Goal: Task Accomplishment & Management: Use online tool/utility

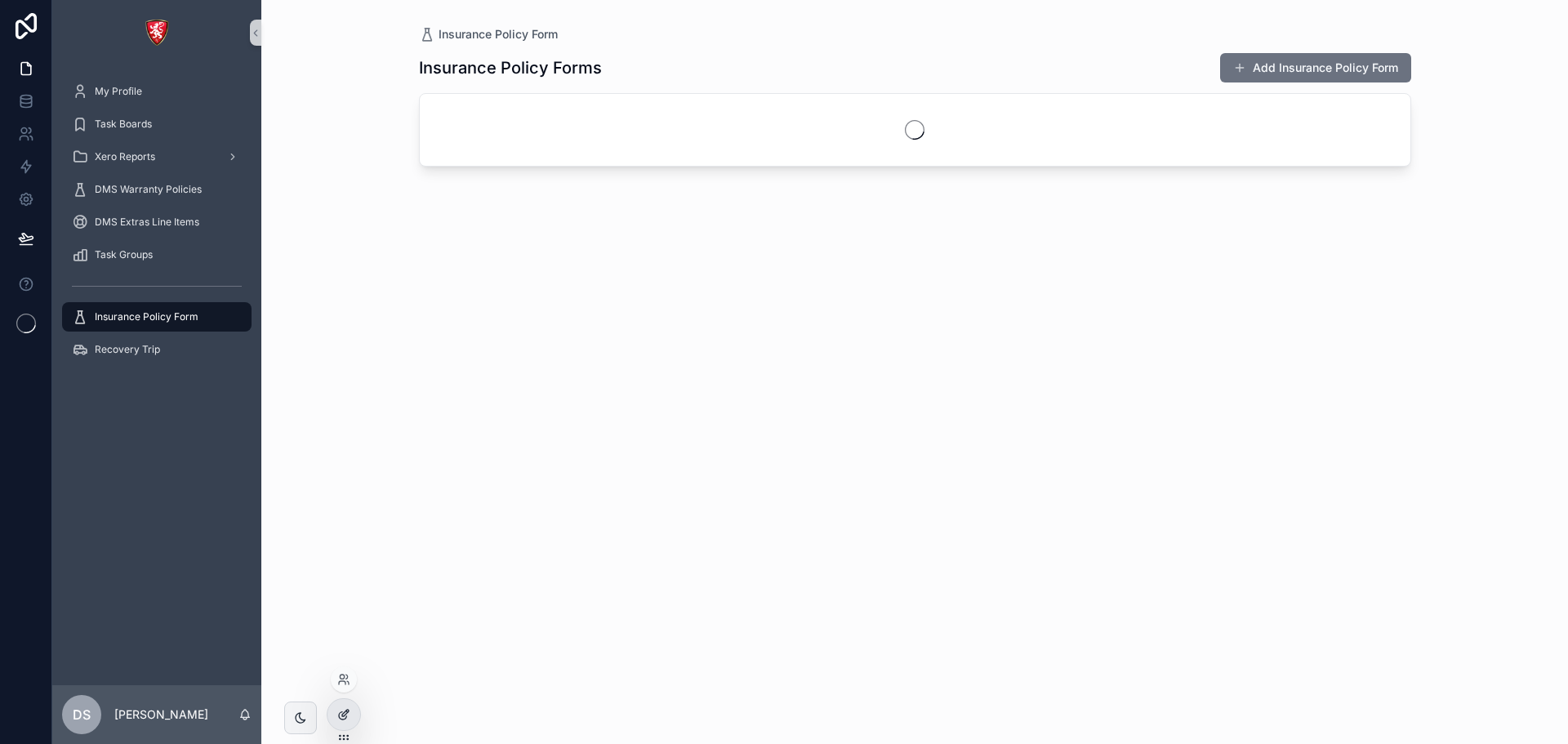
click at [333, 713] on div at bounding box center [344, 715] width 33 height 31
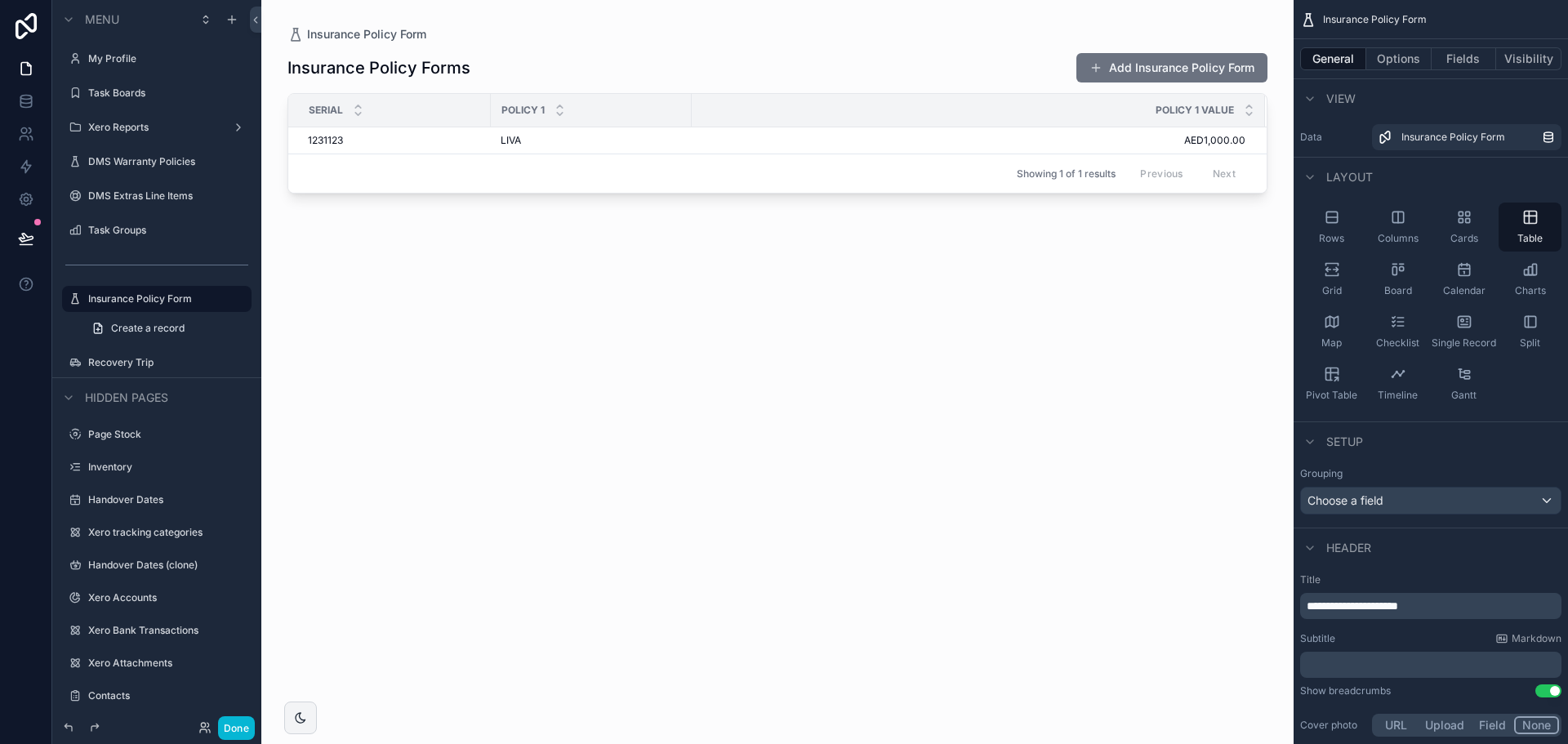
click at [1232, 67] on div "scrollable content" at bounding box center [777, 362] width 1032 height 725
click at [1228, 64] on button "Add Insurance Policy Form" at bounding box center [1172, 68] width 191 height 29
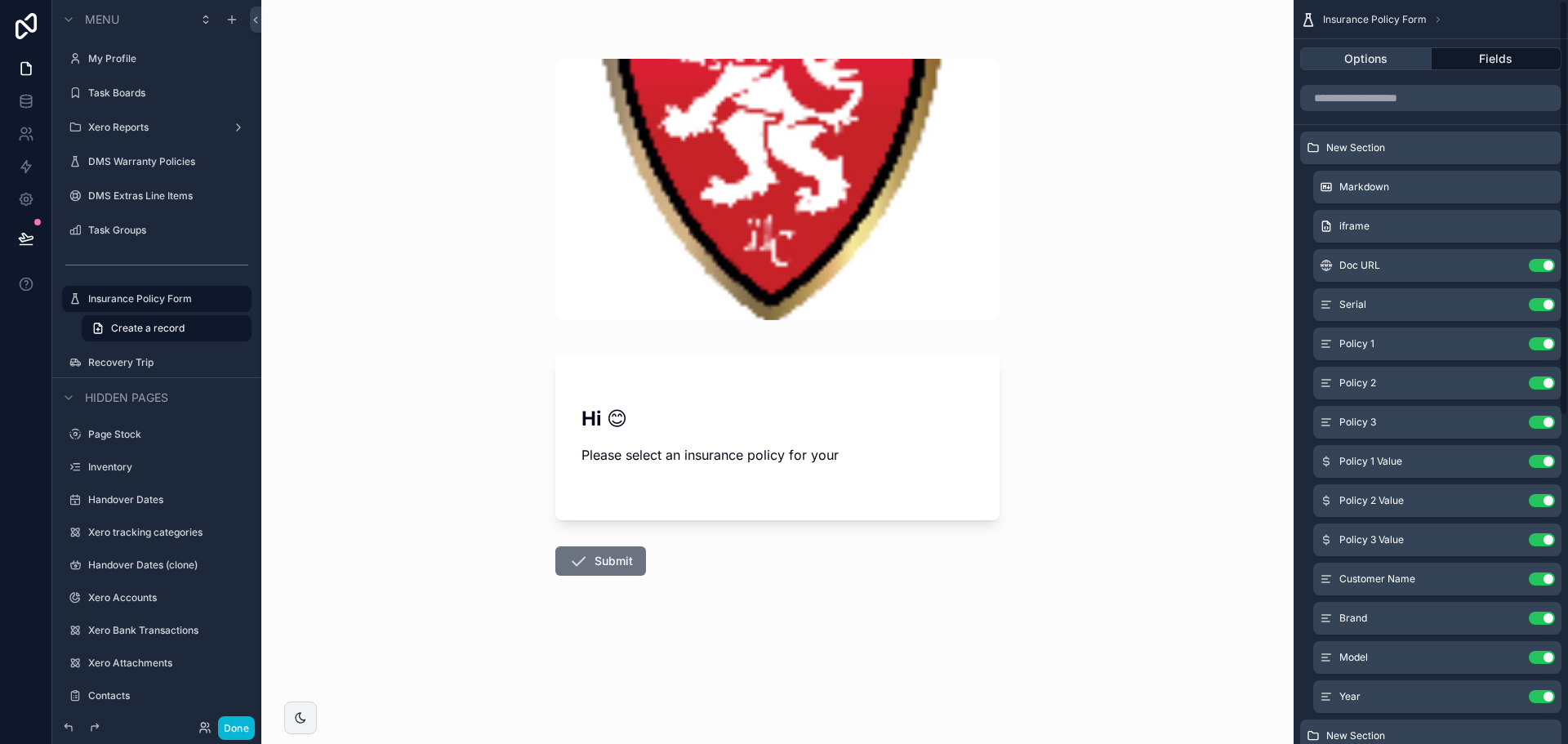
click at [1391, 56] on button "Options" at bounding box center [1366, 58] width 131 height 22
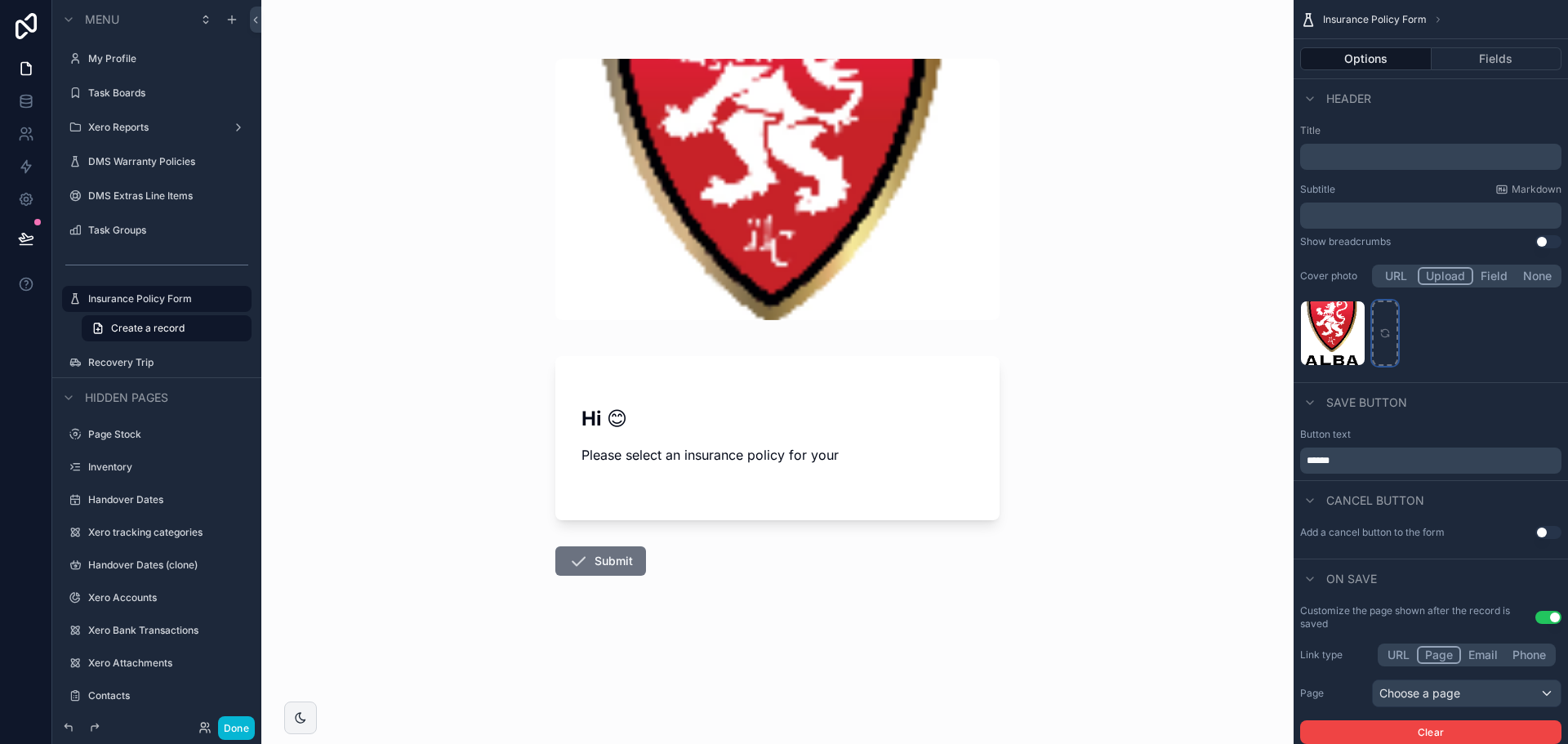
click at [1388, 330] on icon "scrollable content" at bounding box center [1385, 333] width 12 height 12
type input "**********"
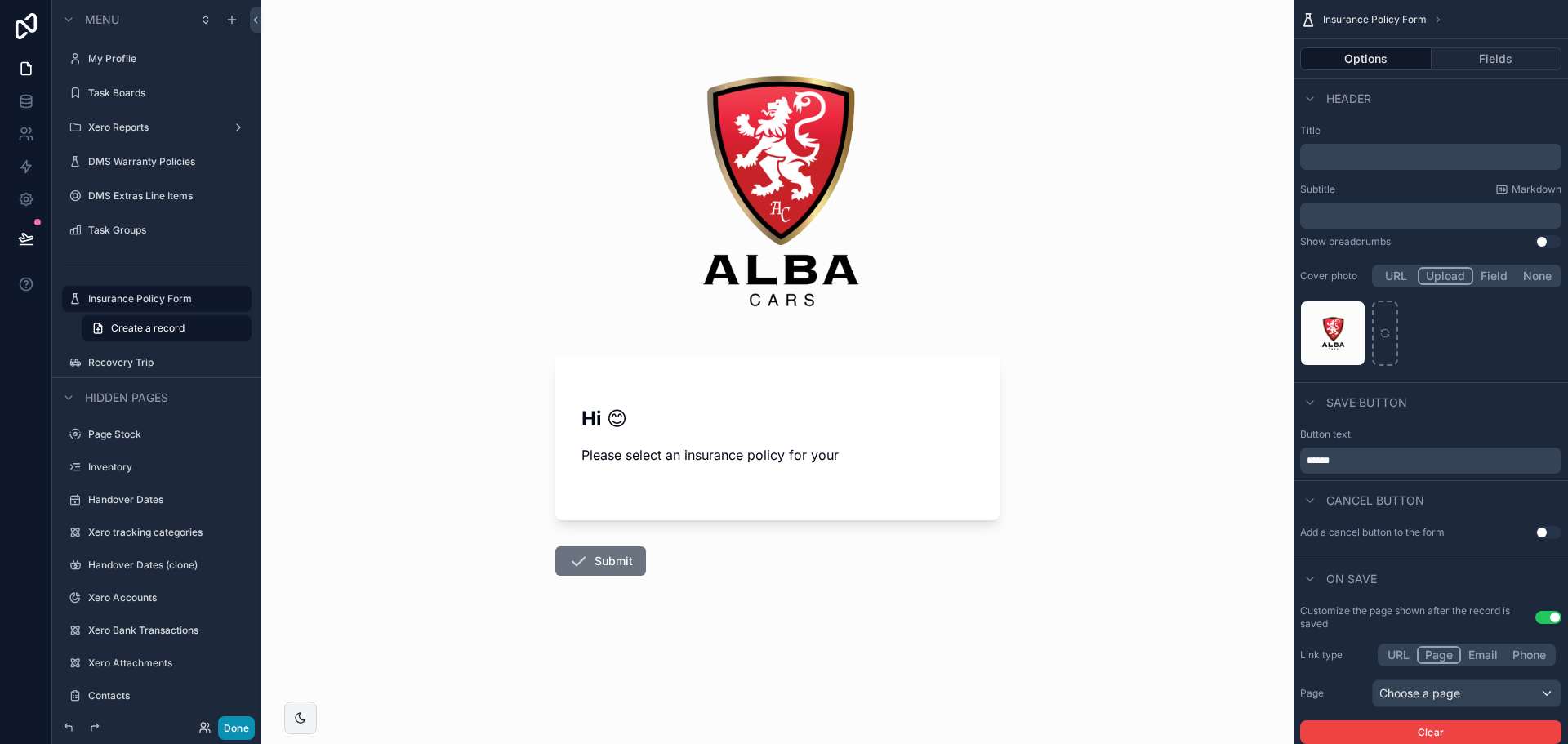
click at [226, 726] on button "Done" at bounding box center [237, 728] width 37 height 23
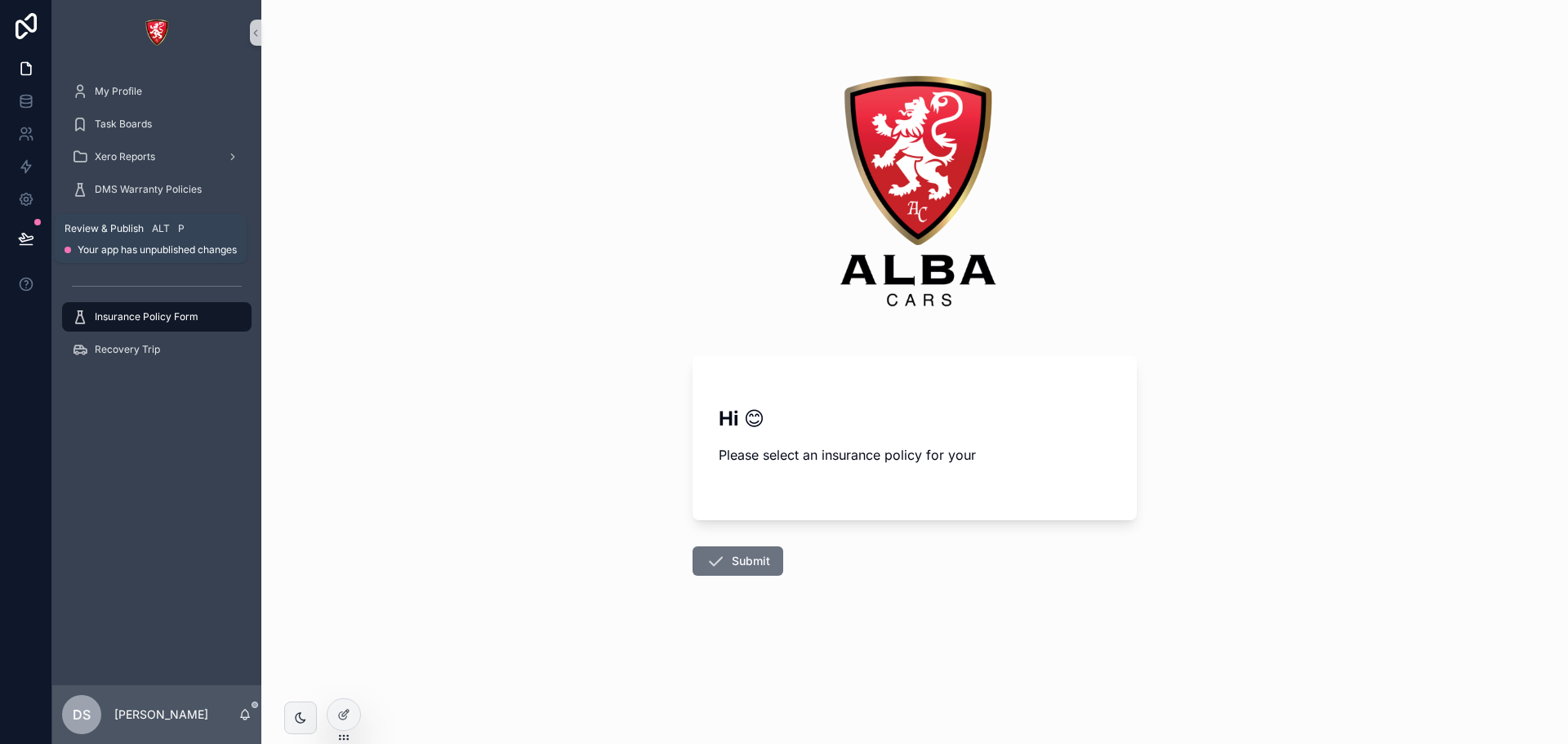
click at [14, 242] on button at bounding box center [25, 238] width 36 height 46
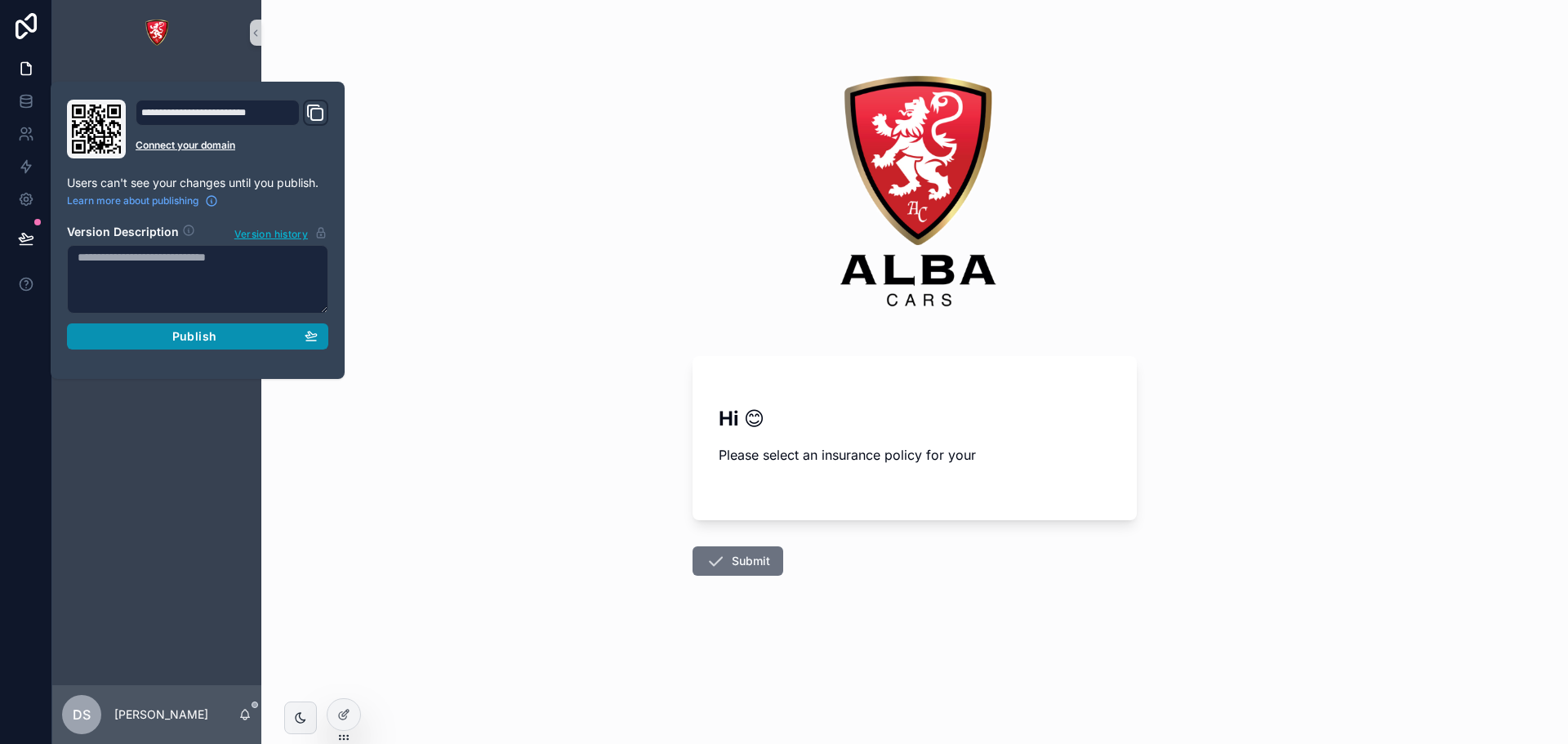
click at [183, 337] on span "Publish" at bounding box center [194, 336] width 44 height 15
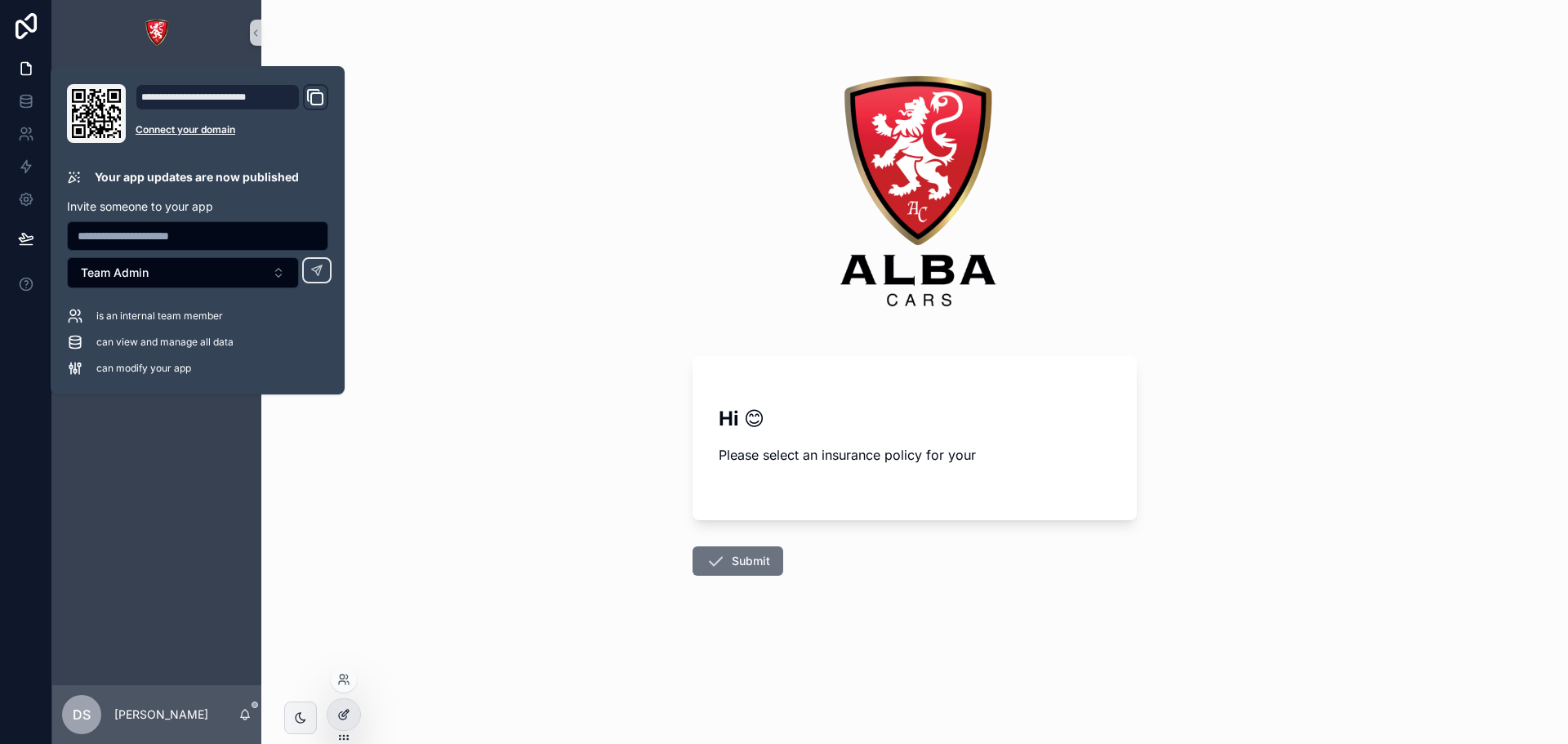
click at [346, 706] on div at bounding box center [344, 715] width 33 height 31
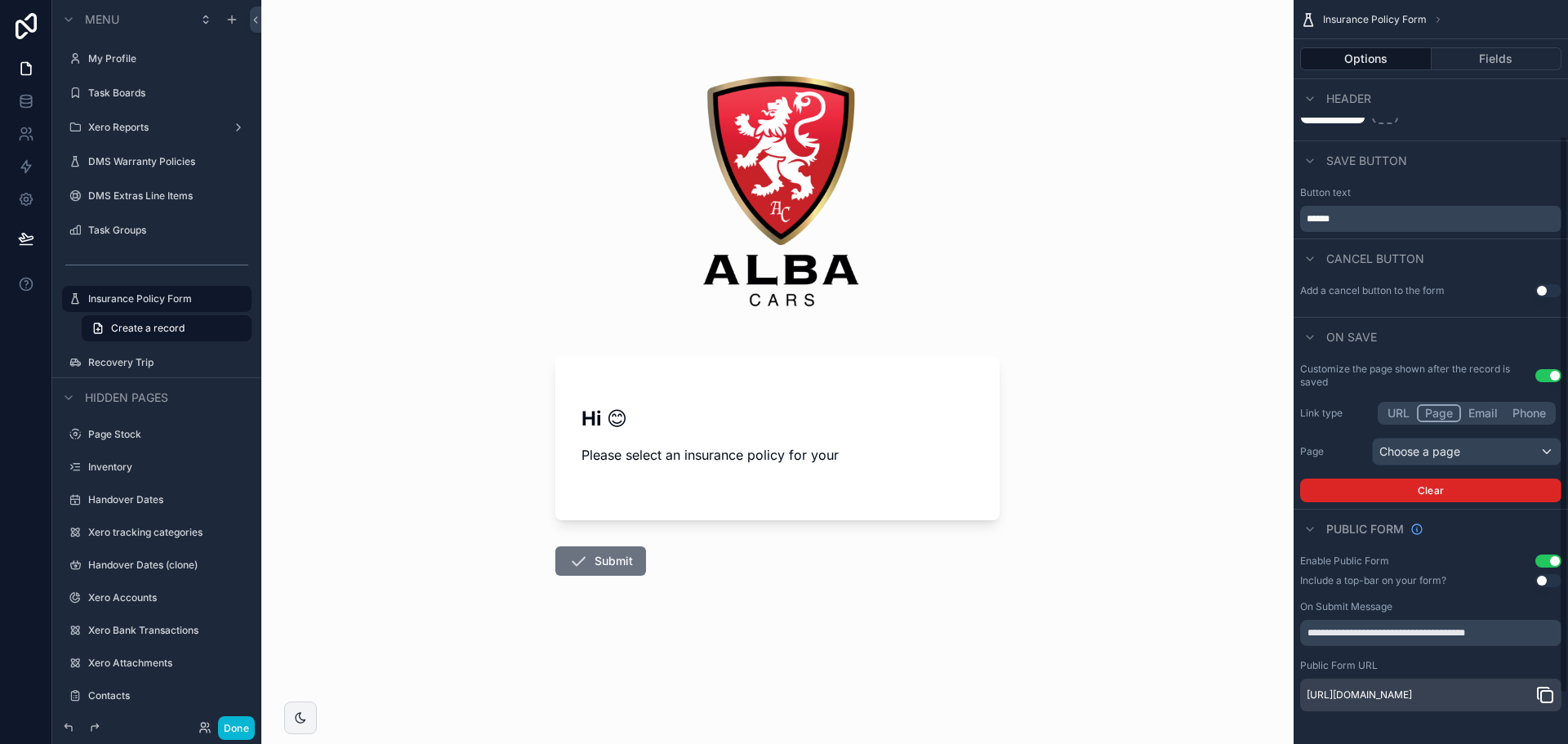
scroll to position [248, 0]
click at [1467, 63] on button "Fields" at bounding box center [1497, 58] width 130 height 22
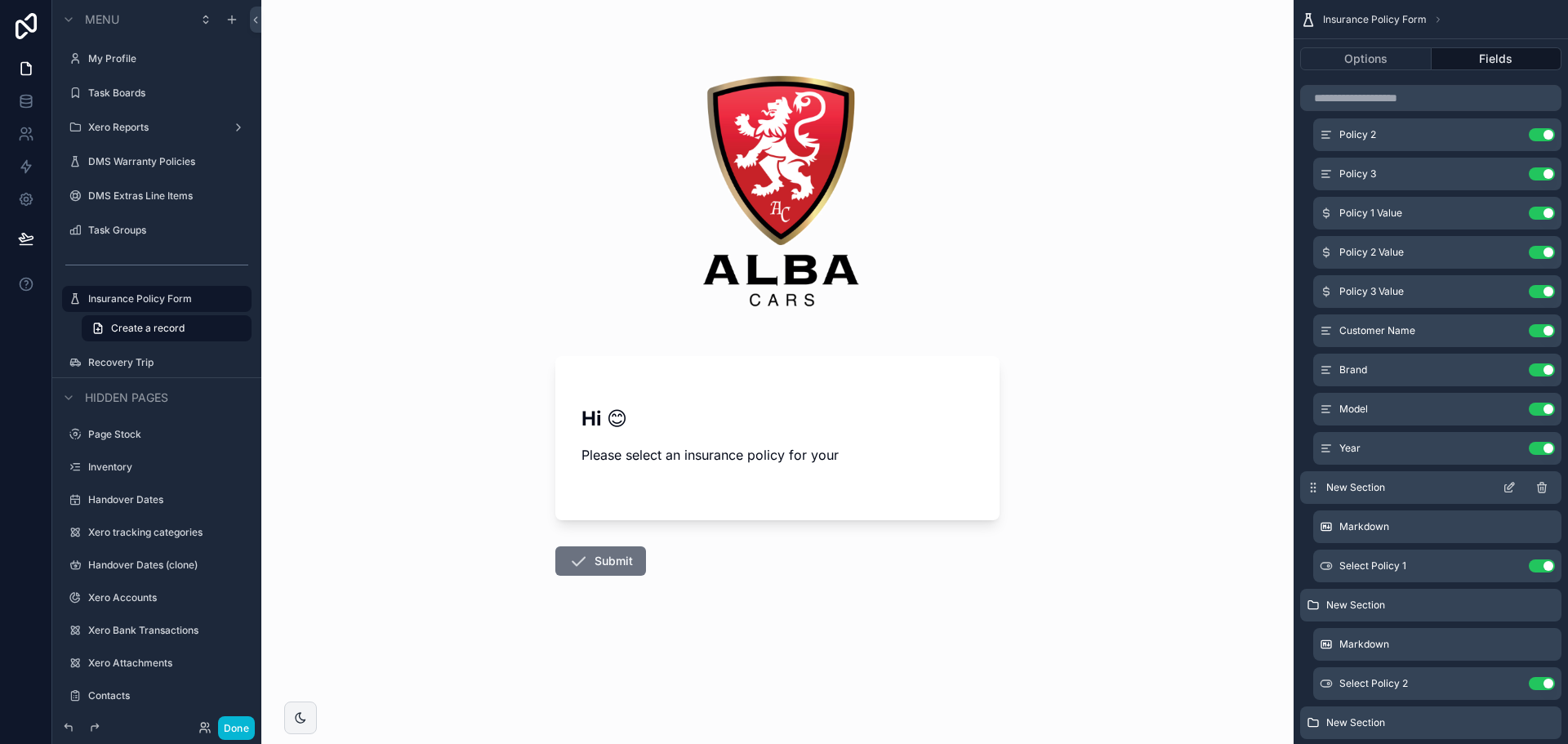
click at [1513, 488] on icon "scrollable content" at bounding box center [1509, 487] width 13 height 13
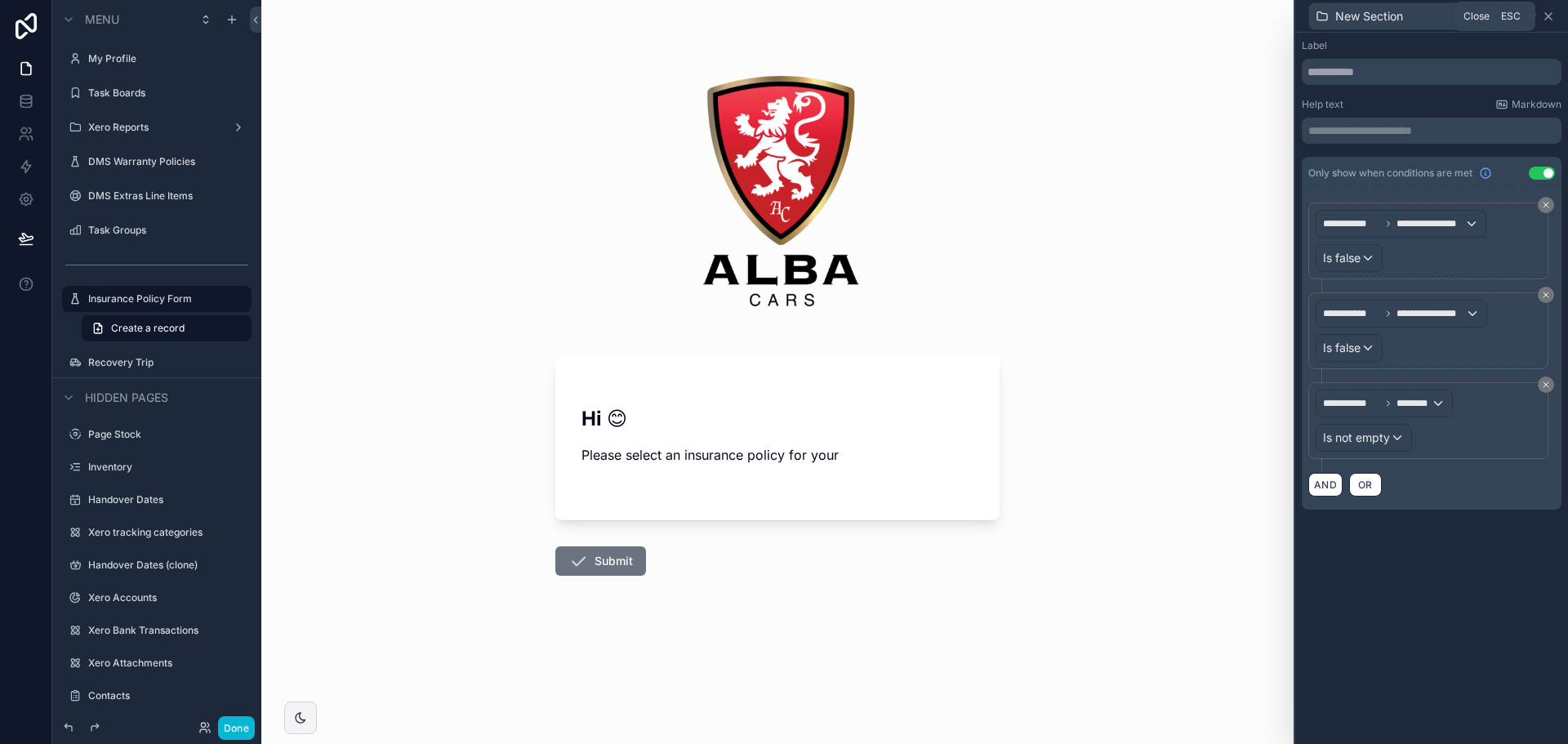
click at [1551, 14] on icon at bounding box center [1548, 16] width 13 height 13
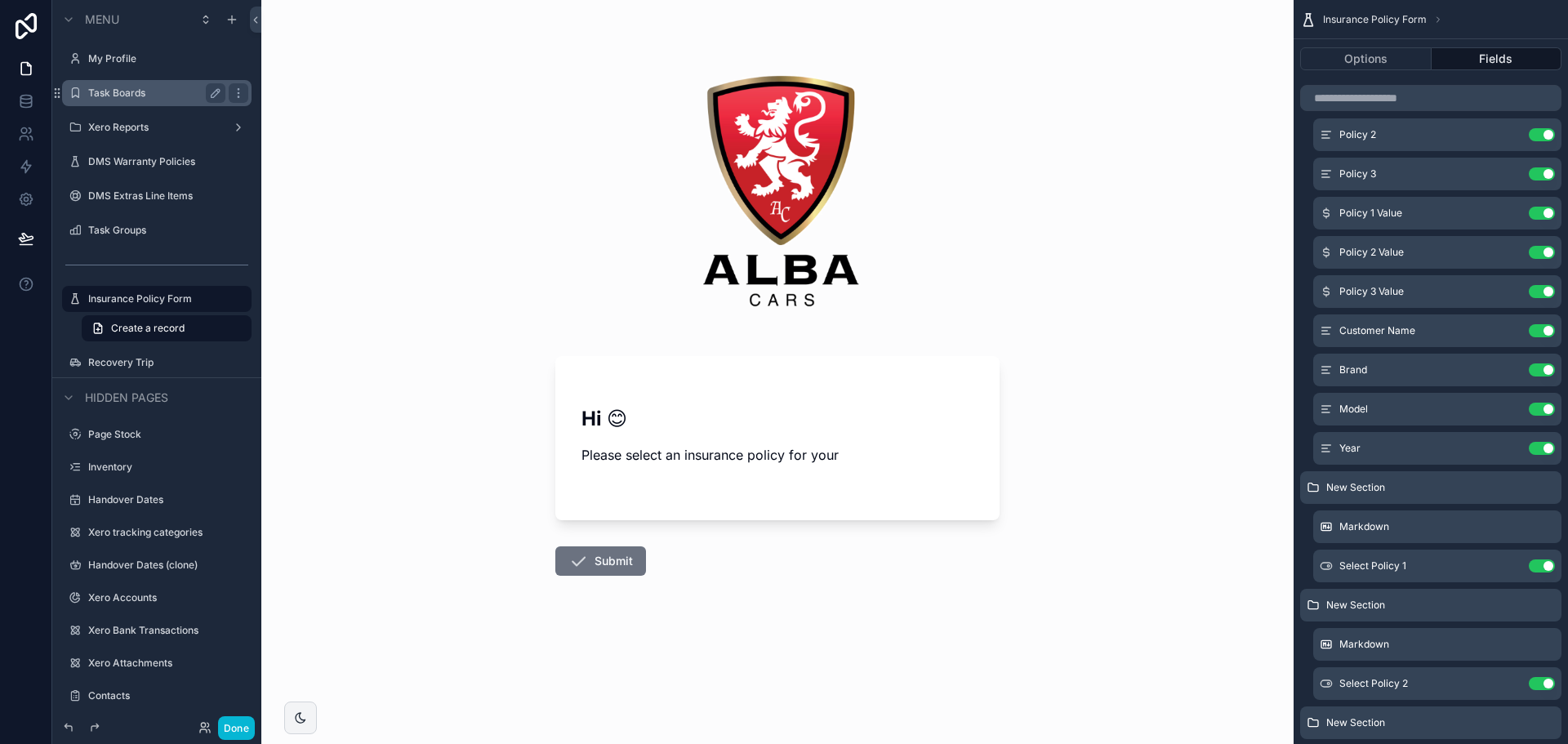
click at [157, 90] on label "Task Boards" at bounding box center [154, 93] width 130 height 13
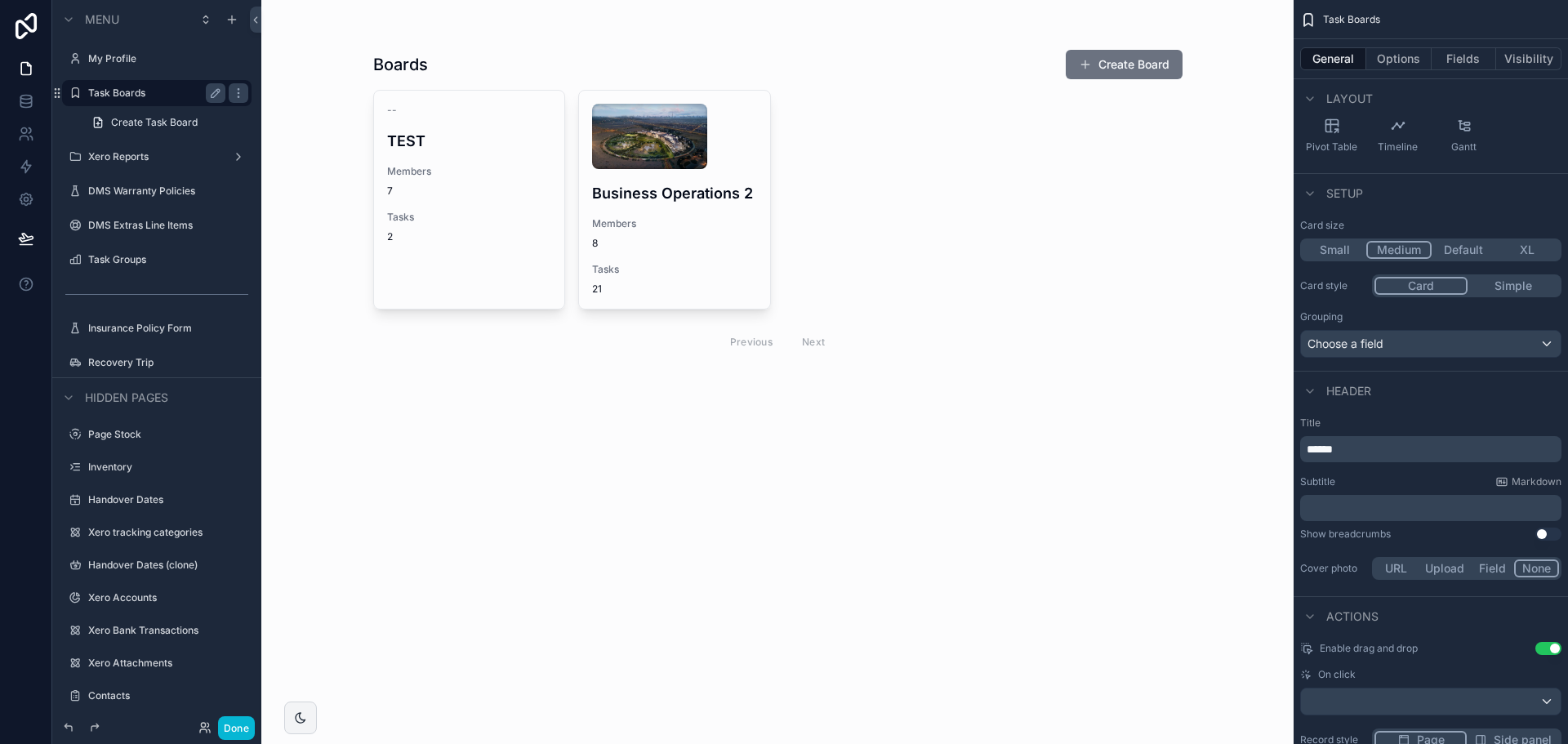
click at [692, 220] on div "scrollable content" at bounding box center [778, 206] width 835 height 413
click at [688, 206] on div "Business Operations 2 Members 8 Tasks 21" at bounding box center [675, 200] width 191 height 218
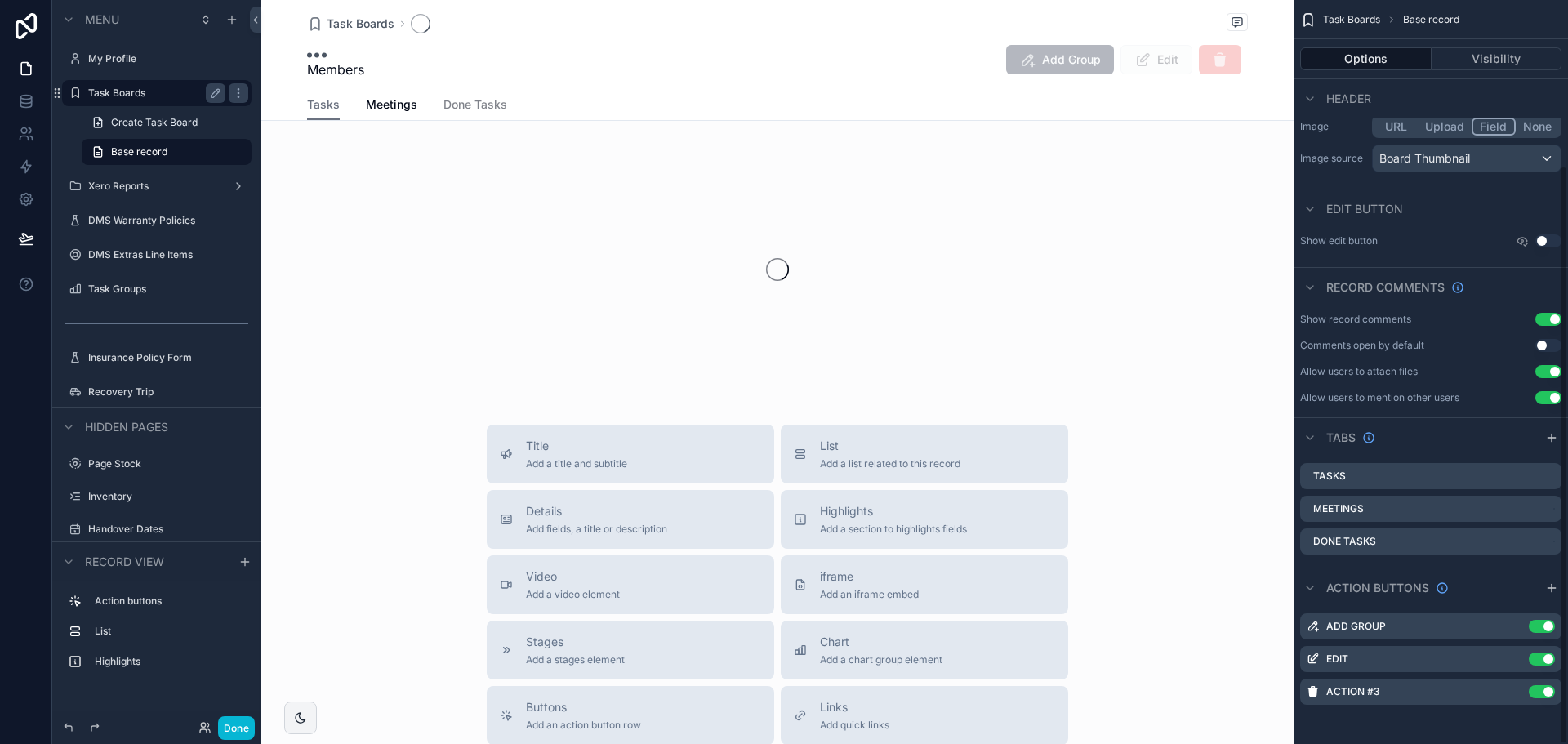
scroll to position [213, 0]
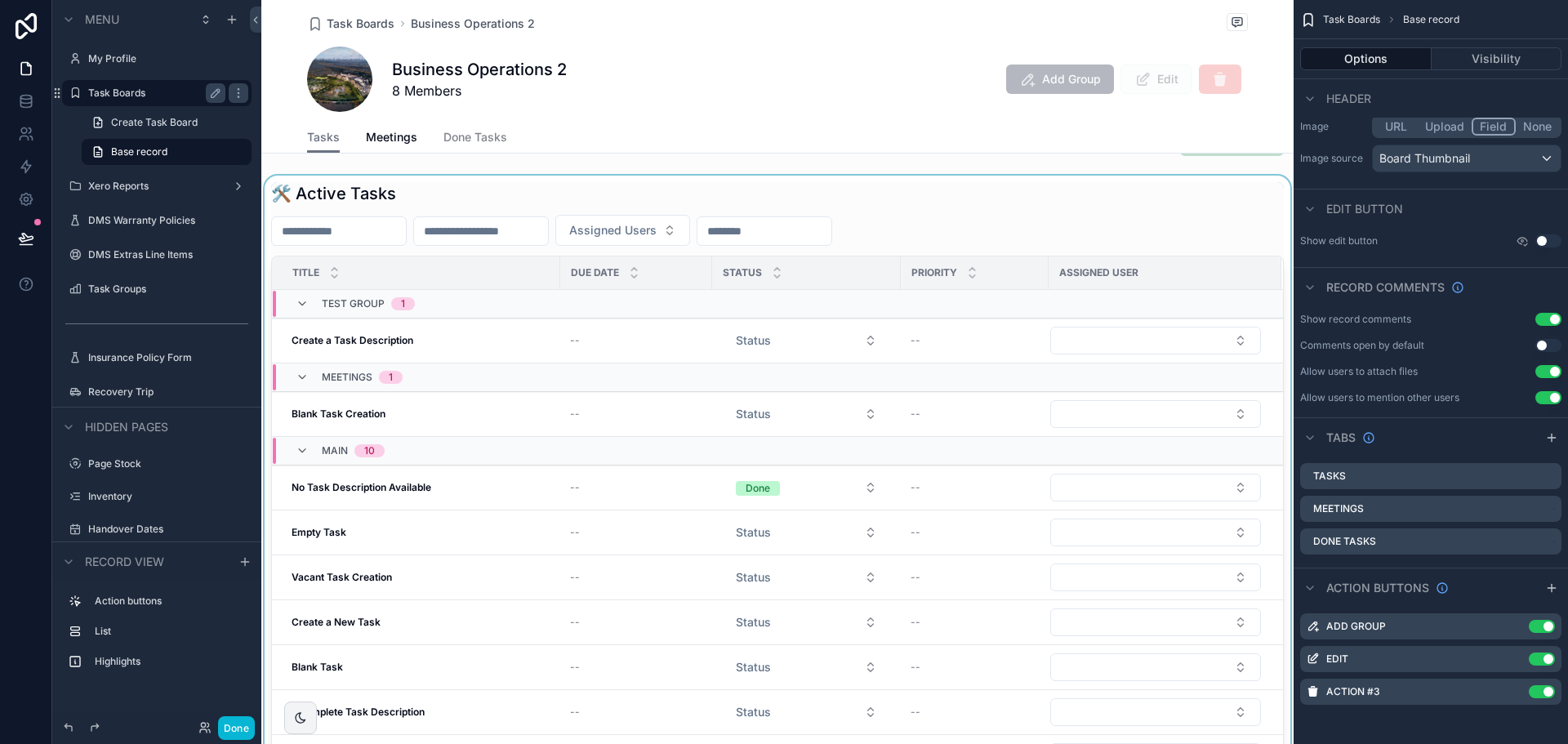
scroll to position [82, 0]
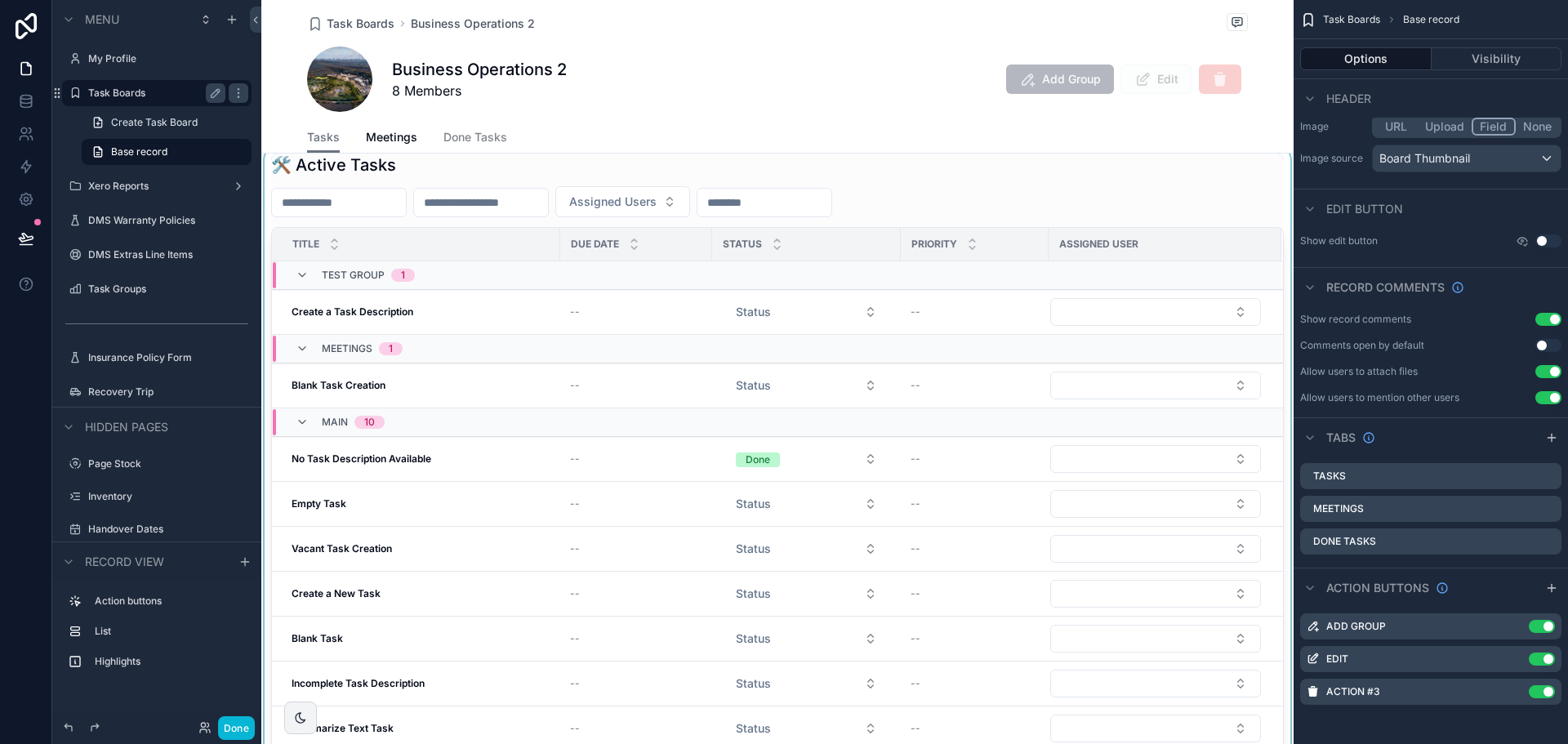
click at [377, 503] on div "scrollable content" at bounding box center [777, 470] width 1032 height 647
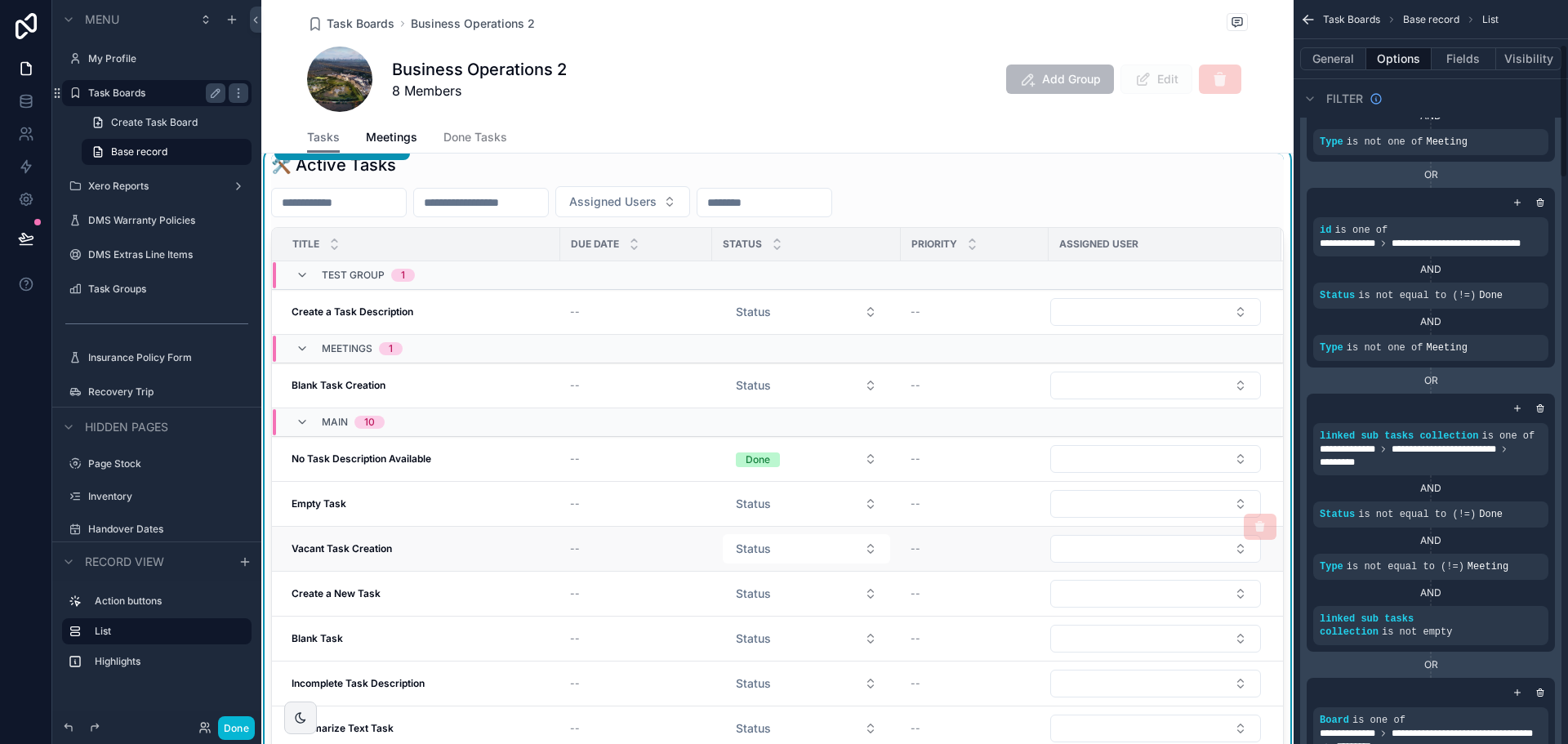
scroll to position [248, 0]
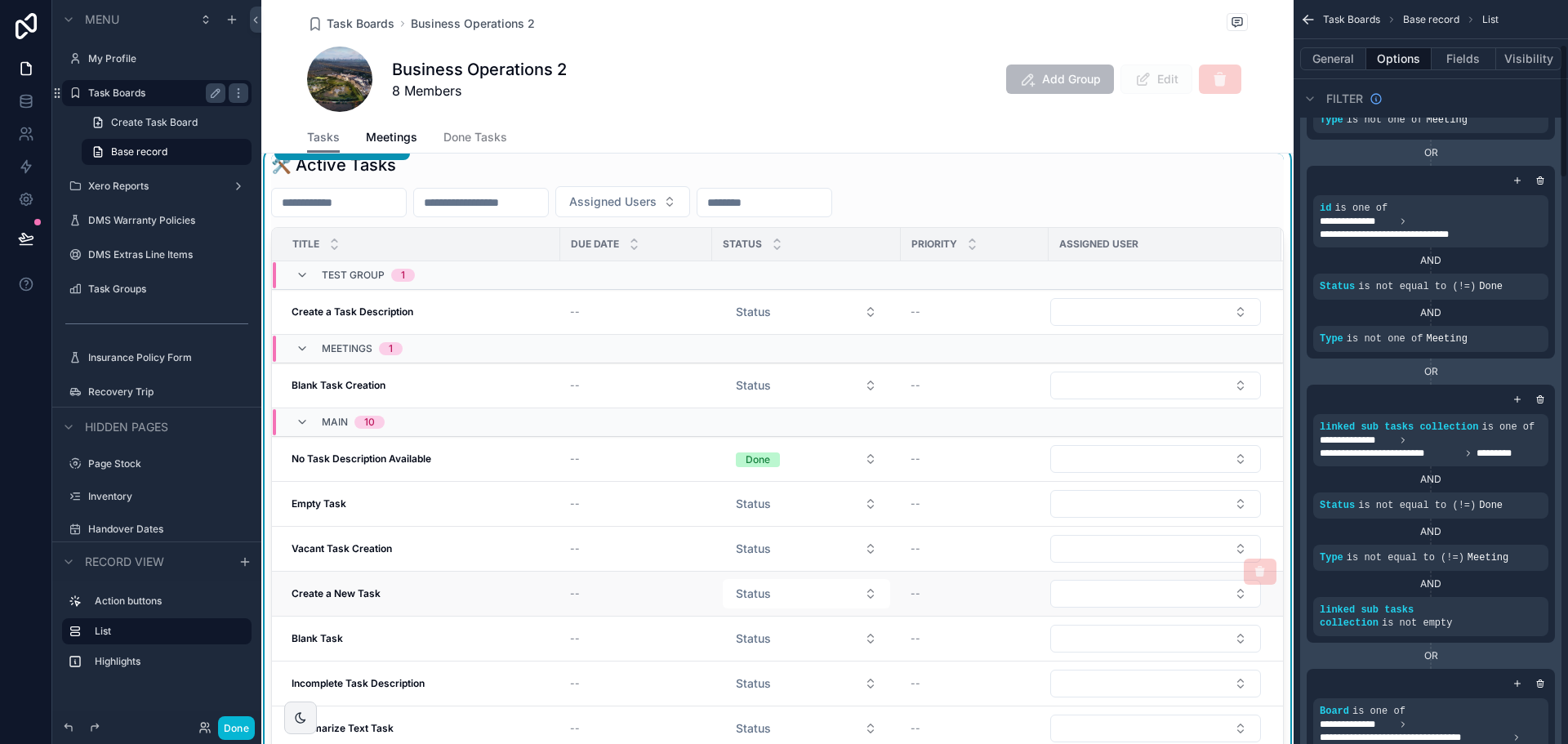
click at [342, 591] on strong "Create a New Task" at bounding box center [335, 593] width 89 height 13
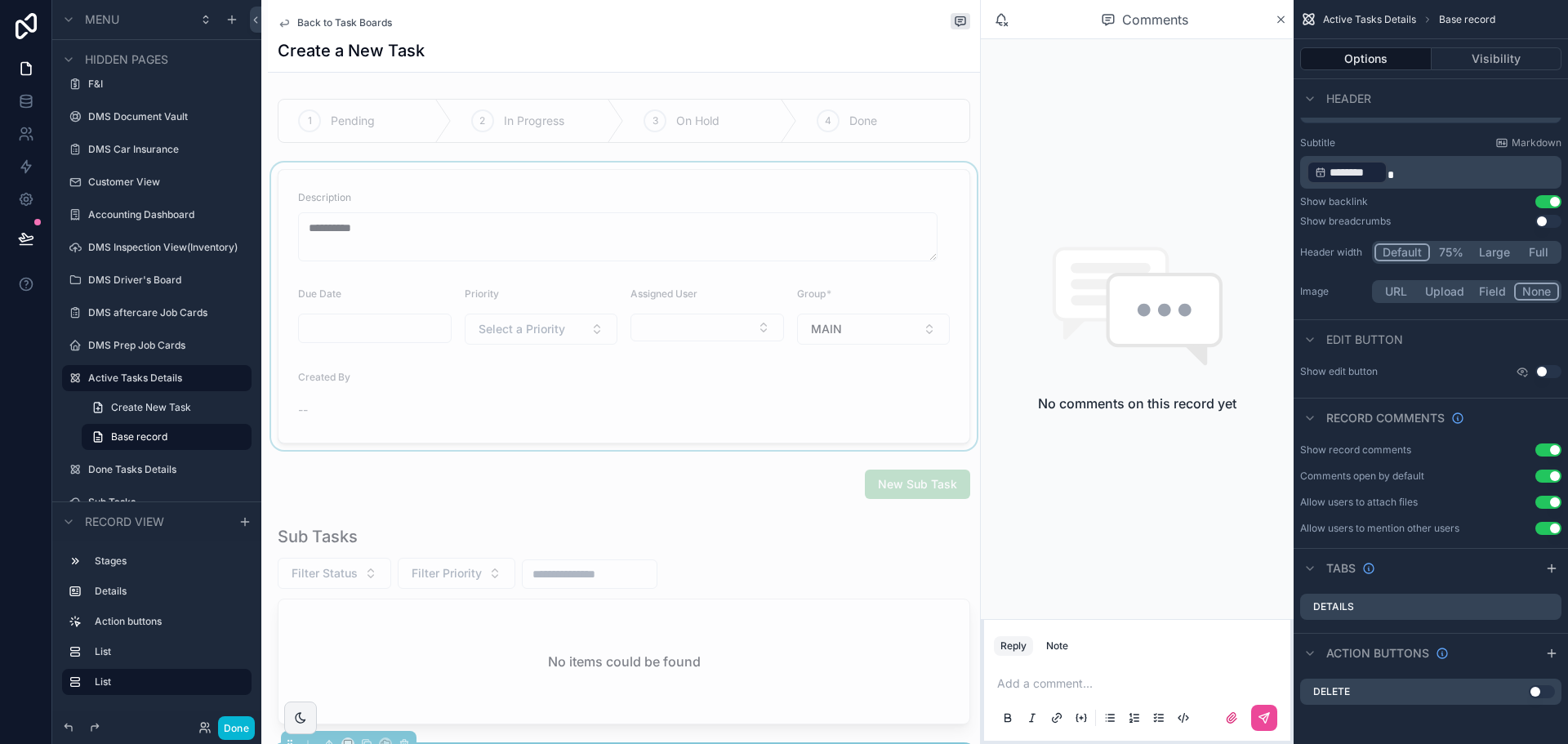
click at [489, 371] on div "scrollable content" at bounding box center [624, 306] width 712 height 287
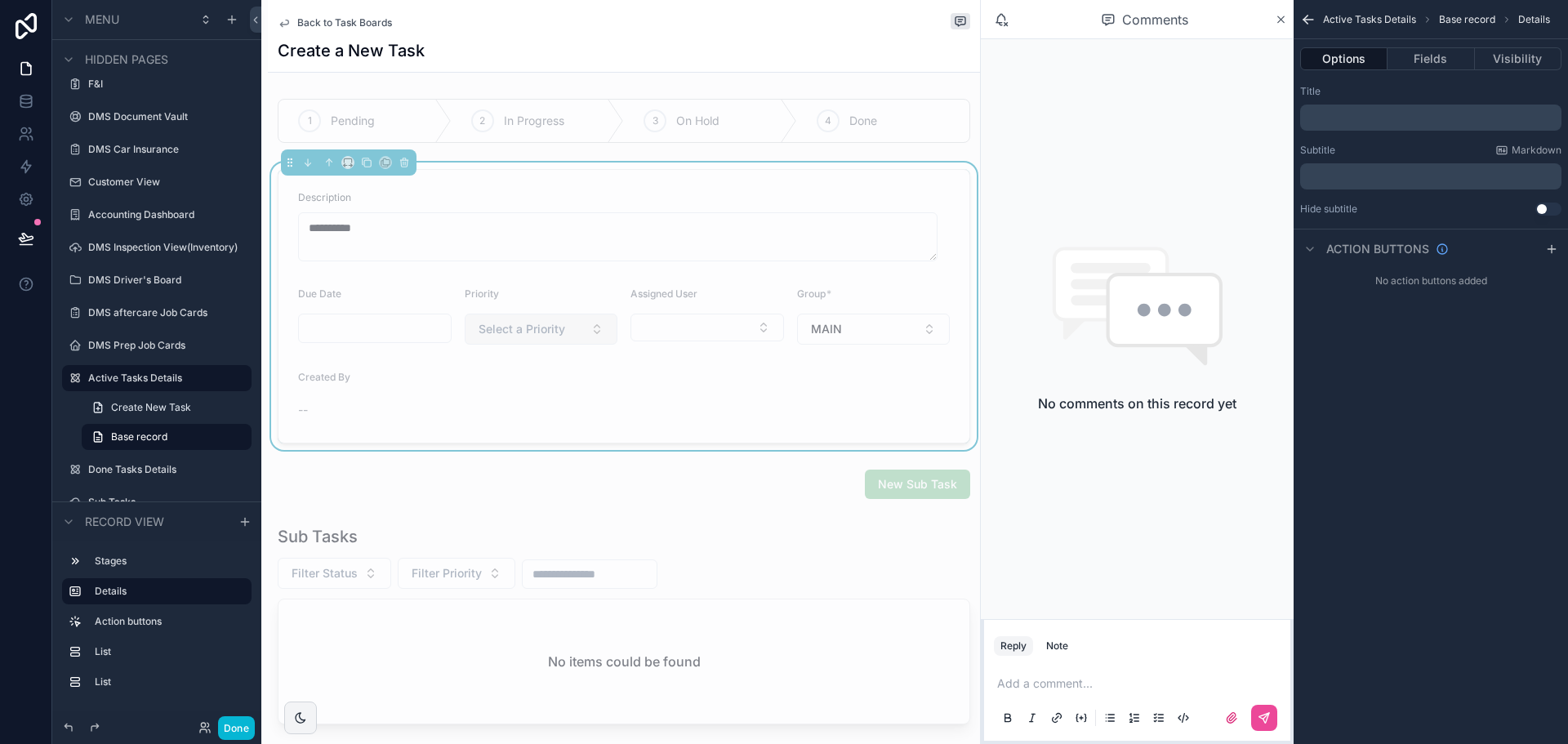
click at [503, 331] on span "Select a Priority" at bounding box center [522, 329] width 87 height 17
click at [393, 415] on div "--" at bounding box center [375, 410] width 154 height 17
click at [1411, 59] on button "Fields" at bounding box center [1430, 58] width 87 height 22
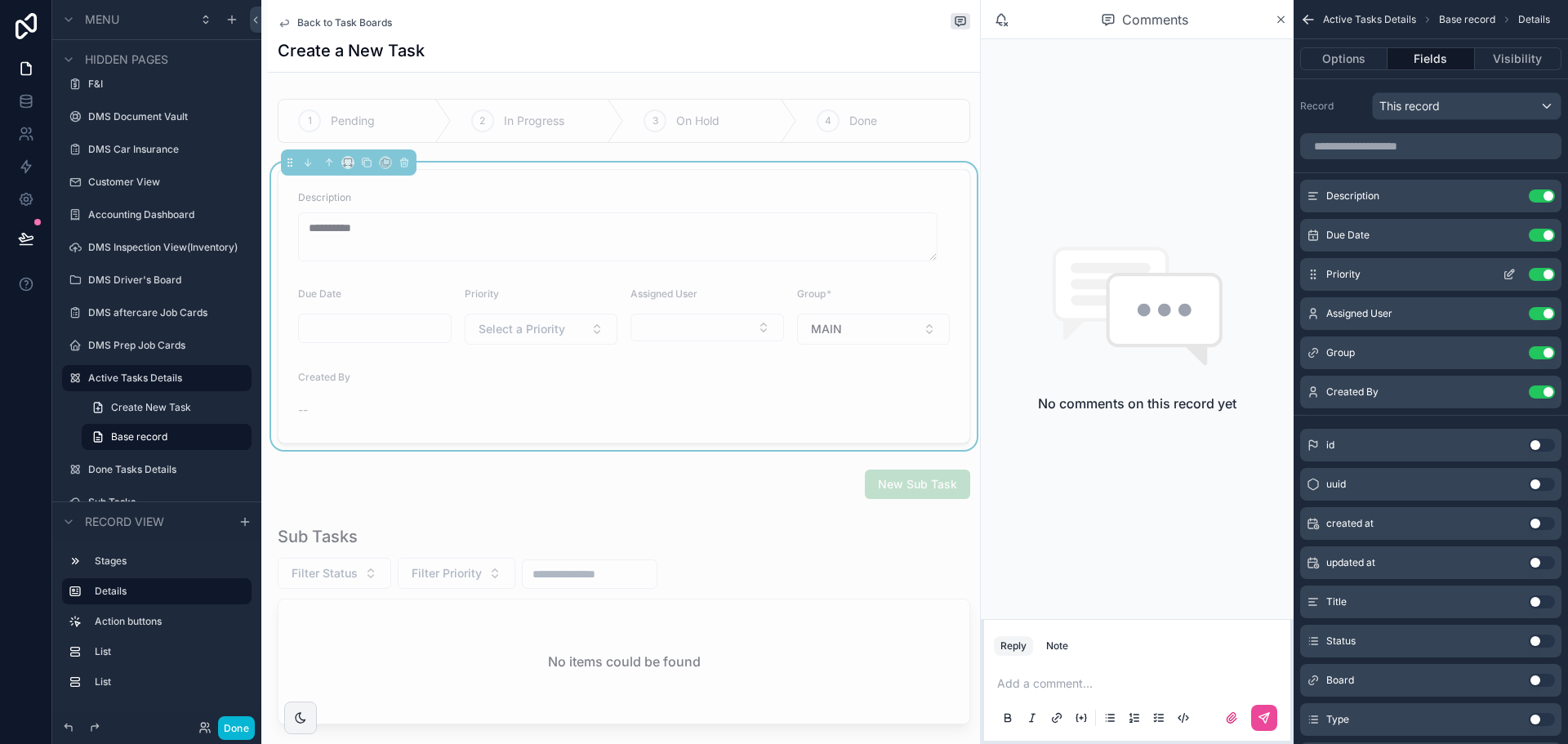
click at [1508, 273] on icon "scrollable content" at bounding box center [1509, 274] width 13 height 13
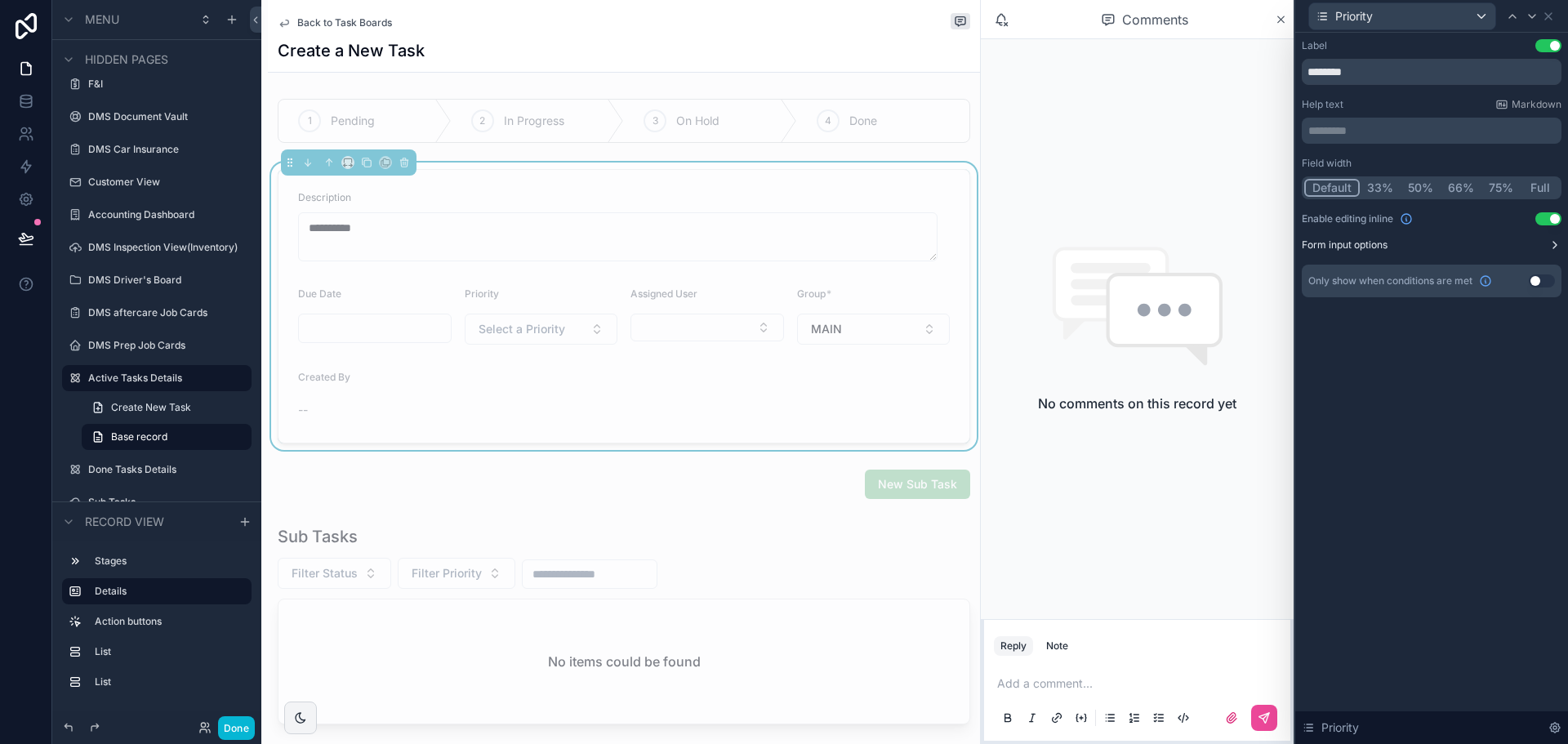
click at [1411, 246] on button "Form input options" at bounding box center [1431, 244] width 260 height 13
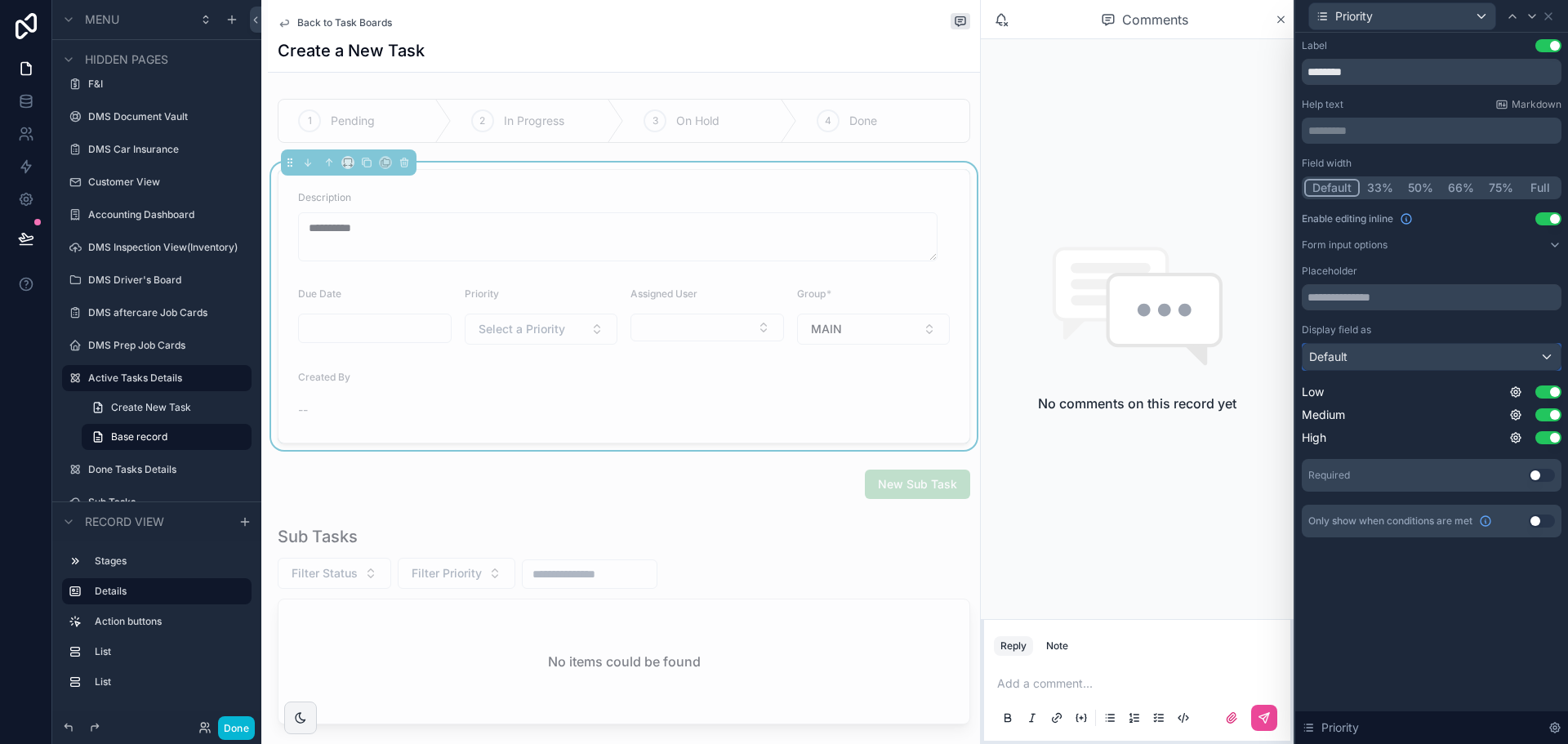
click at [1404, 353] on div "Default" at bounding box center [1431, 356] width 258 height 26
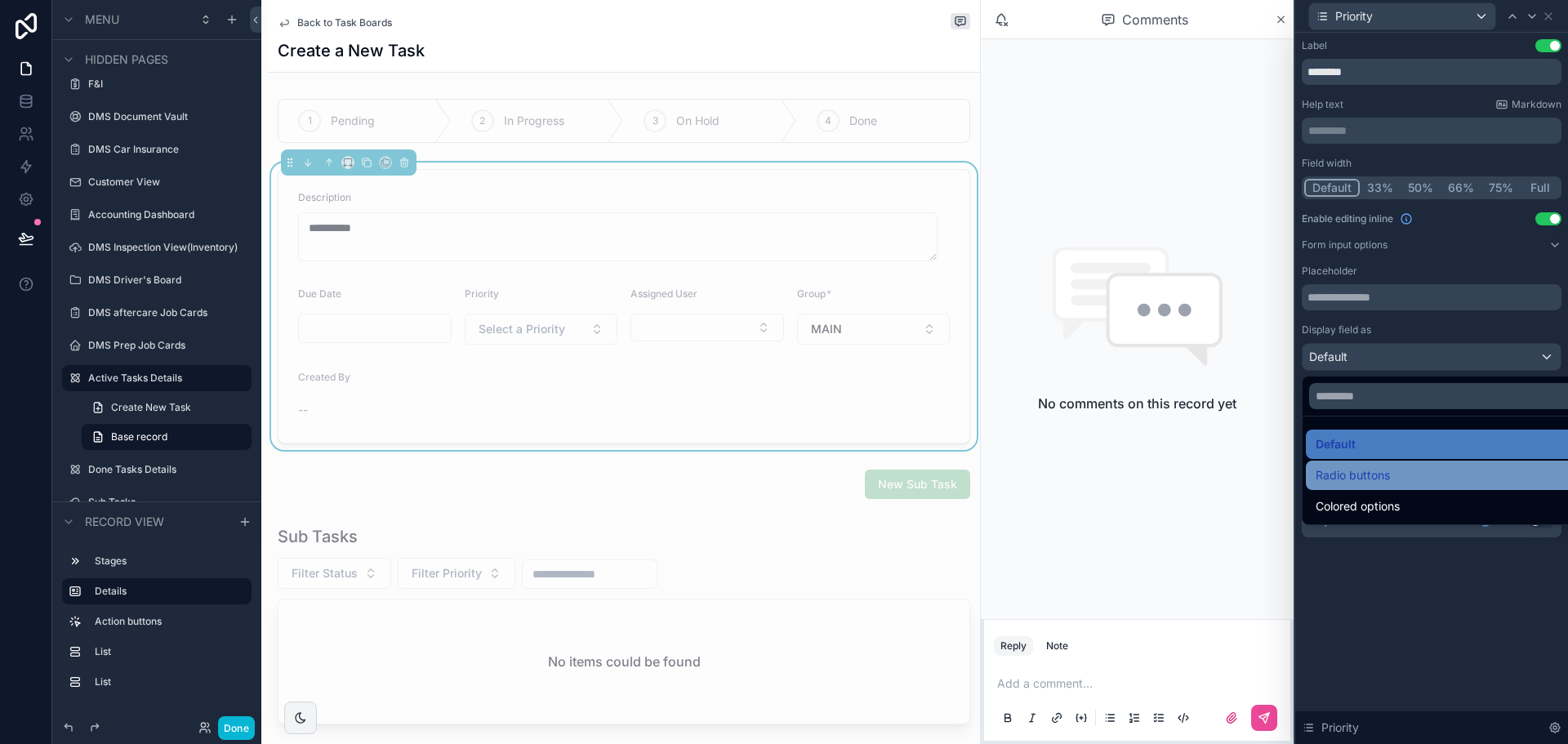
click at [1375, 483] on span "Radio buttons" at bounding box center [1352, 475] width 74 height 19
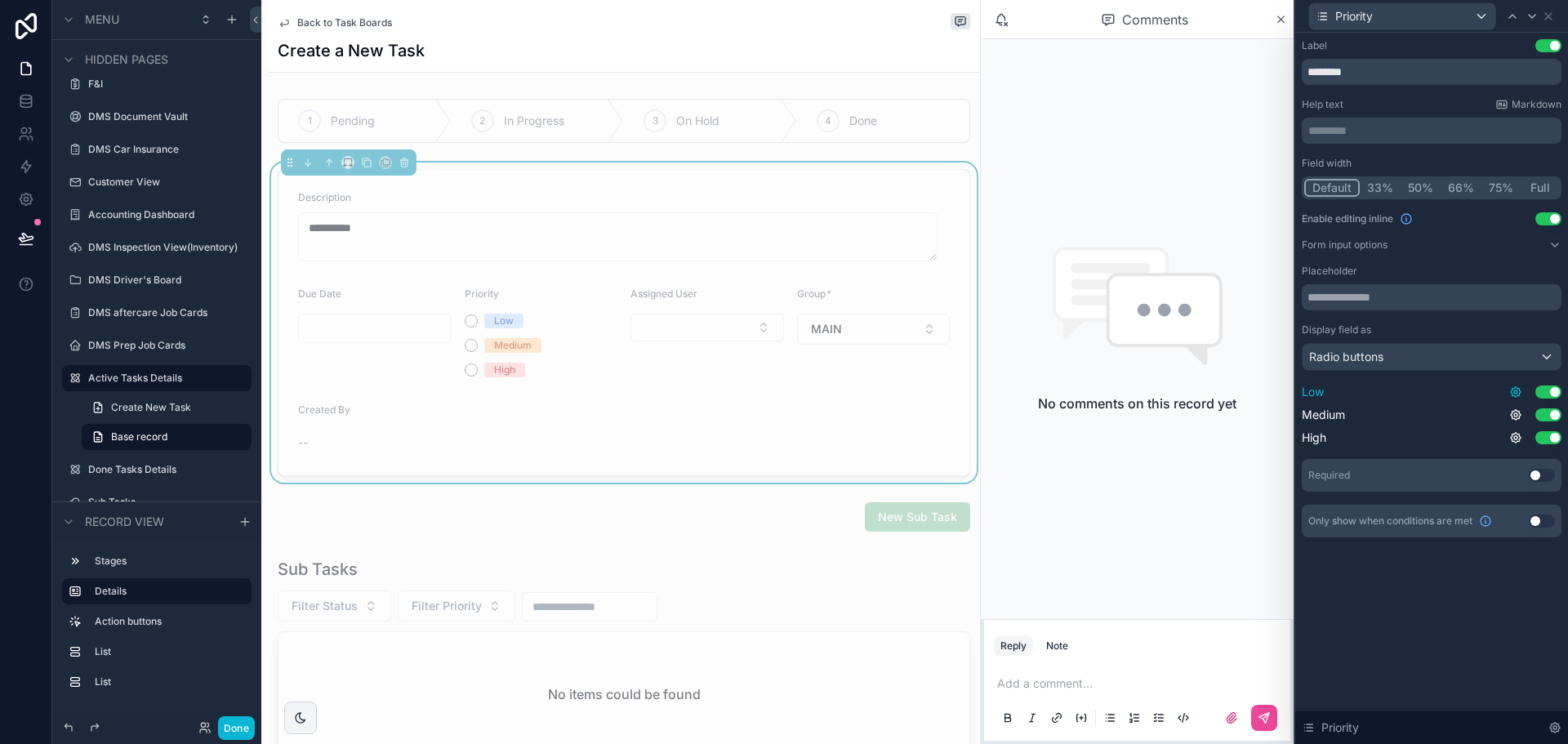
click at [1513, 393] on icon at bounding box center [1514, 391] width 13 height 13
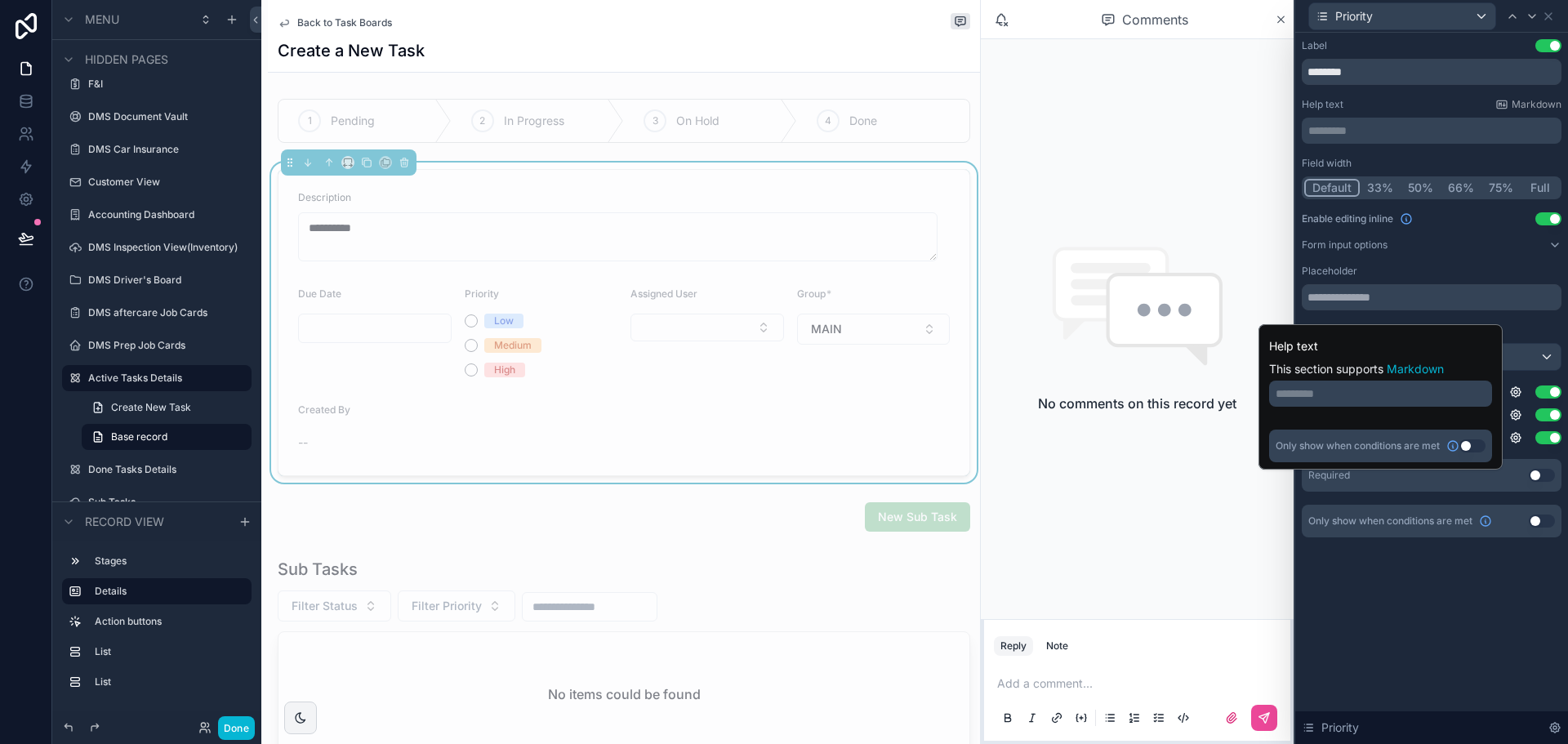
click at [1510, 330] on div "Display field as" at bounding box center [1431, 329] width 260 height 13
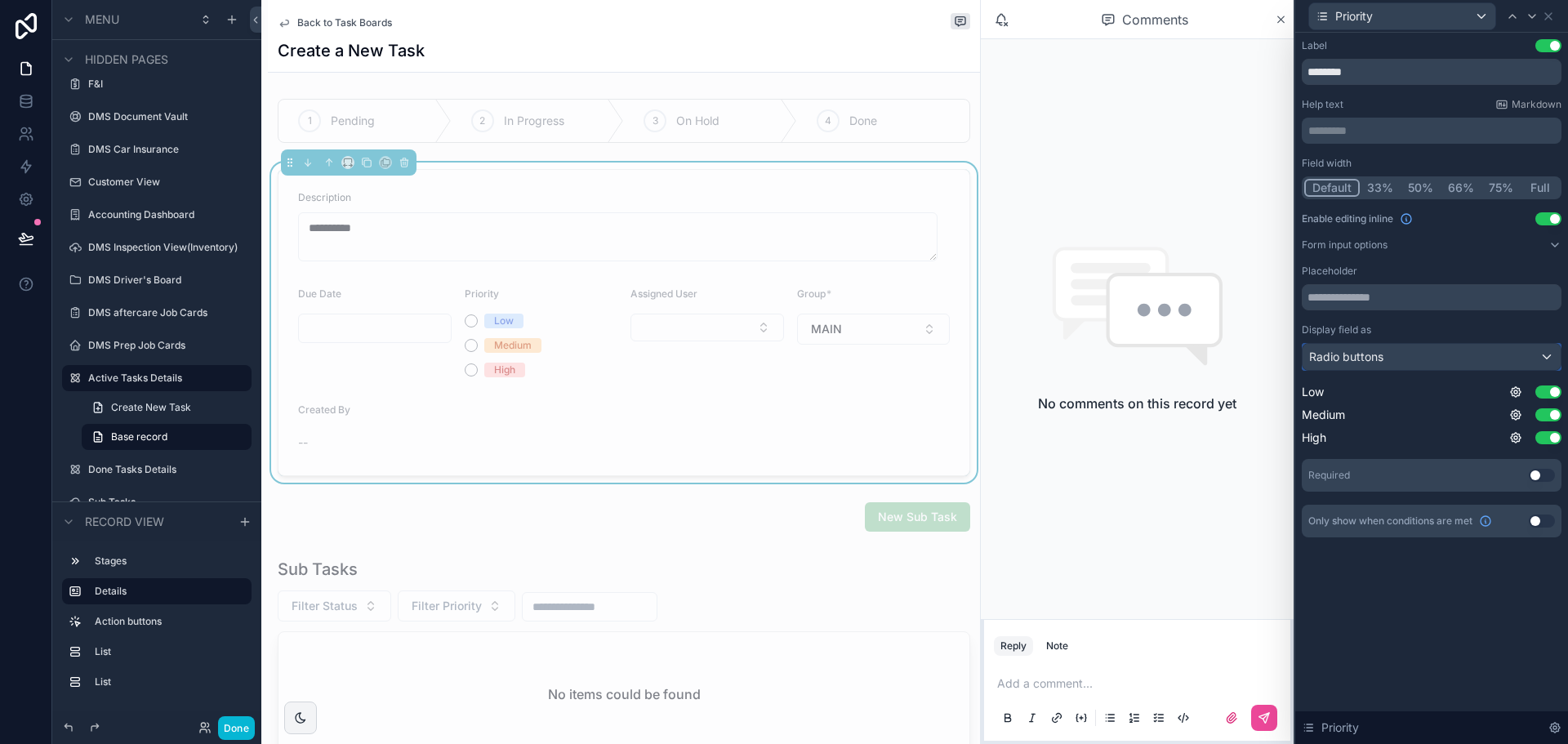
click at [1492, 361] on div "Radio buttons" at bounding box center [1431, 356] width 258 height 26
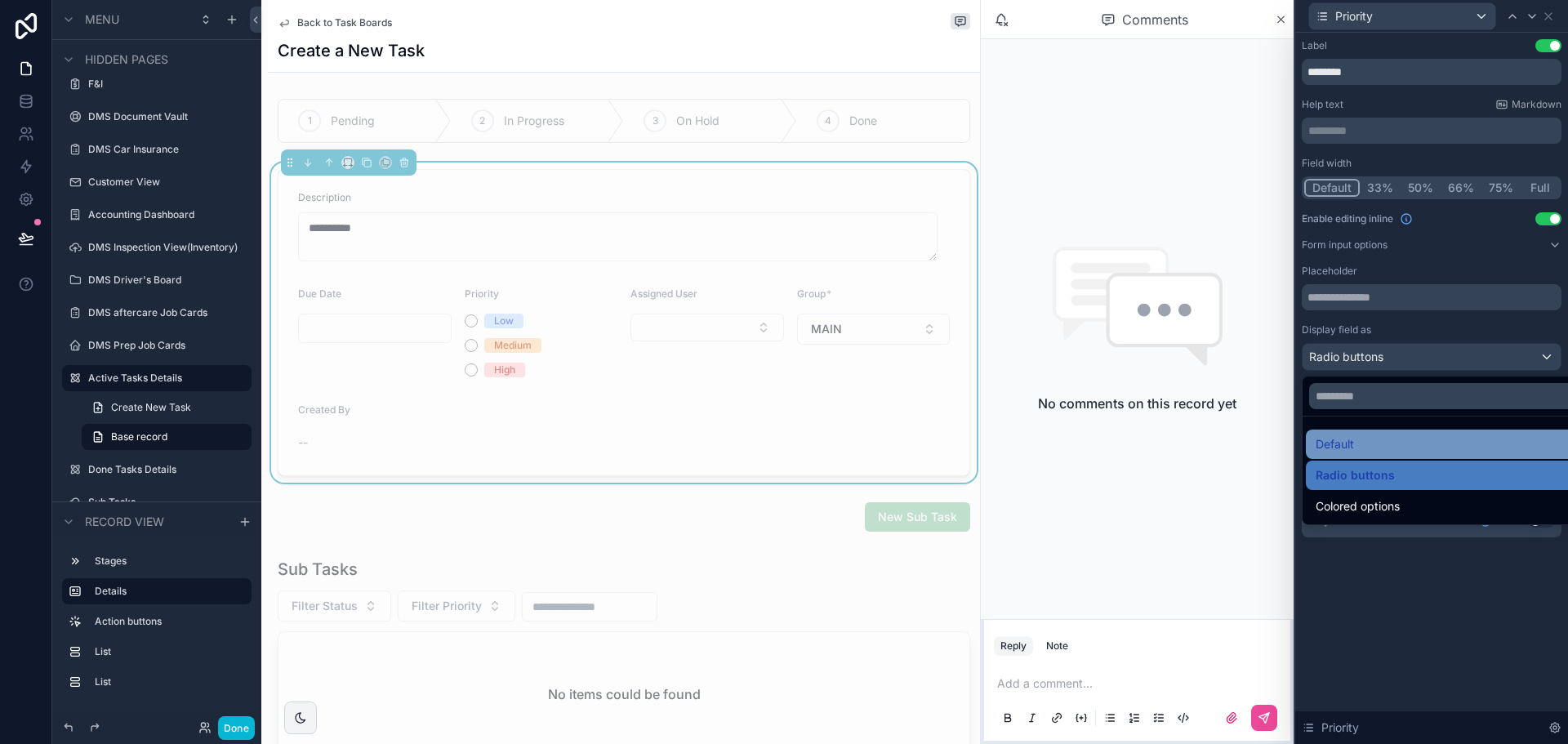
click at [1396, 443] on div "Default" at bounding box center [1449, 444] width 270 height 19
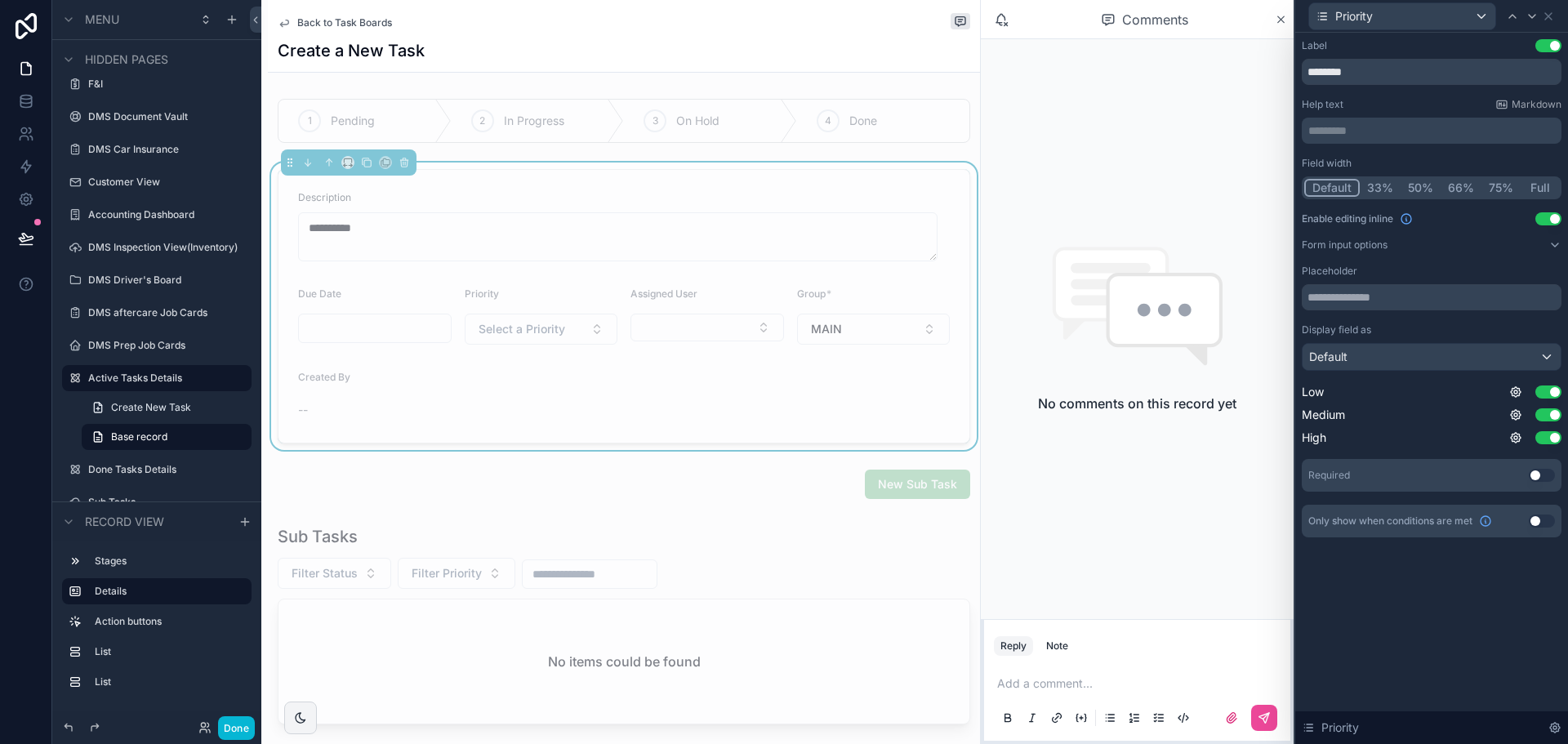
click at [826, 296] on span "*" at bounding box center [828, 293] width 5 height 13
click at [1526, 13] on icon at bounding box center [1531, 16] width 13 height 13
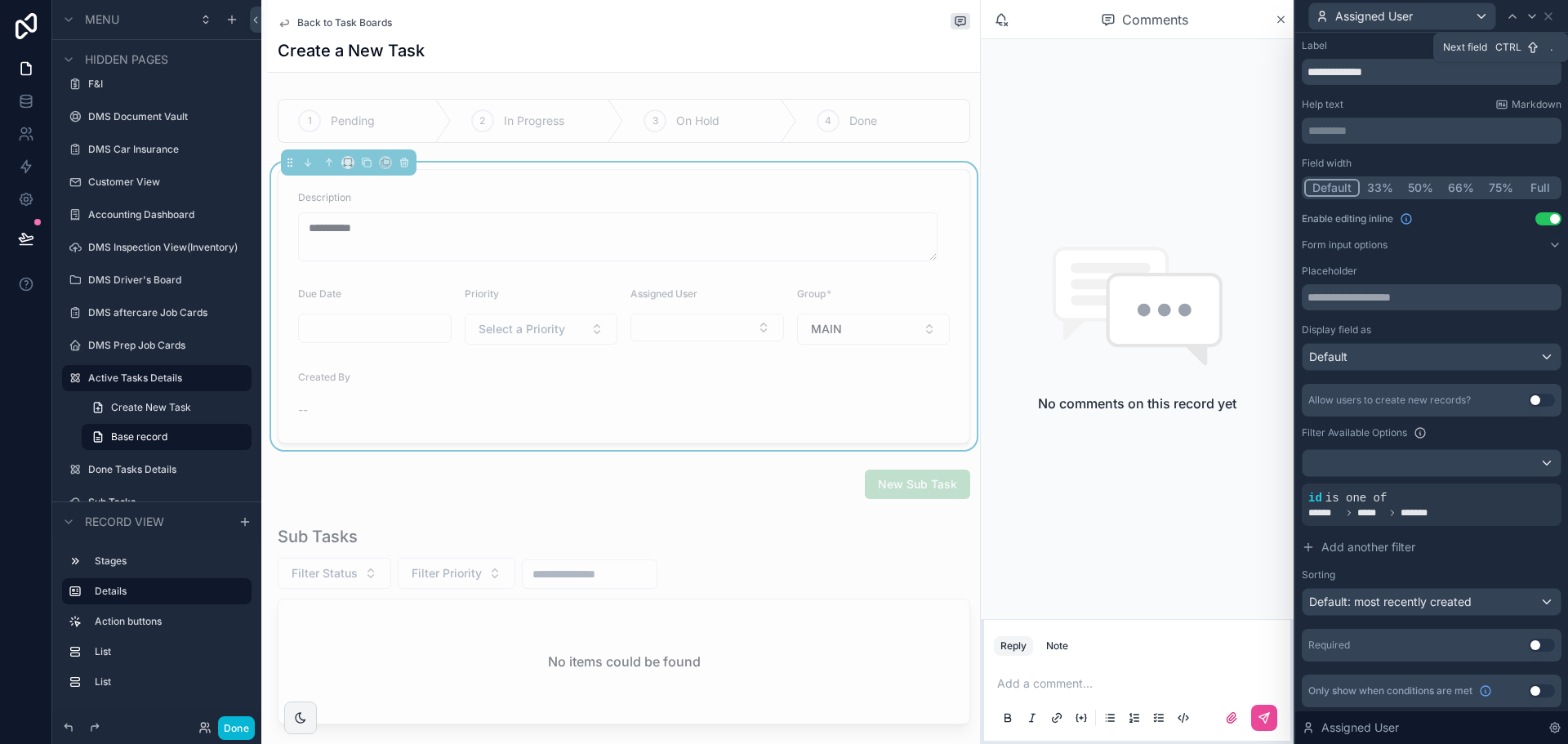
click at [1526, 13] on icon at bounding box center [1531, 16] width 13 height 13
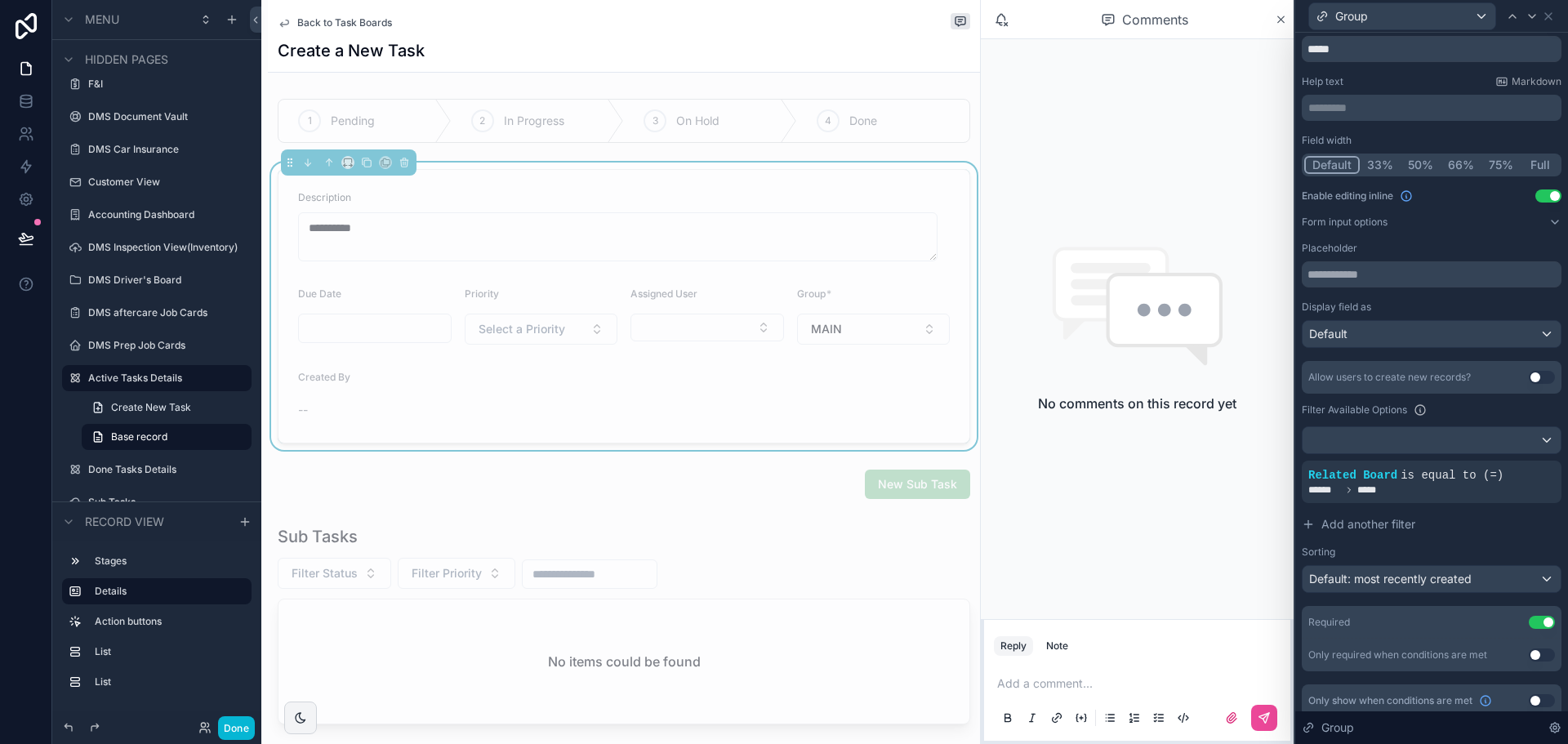
scroll to position [35, 0]
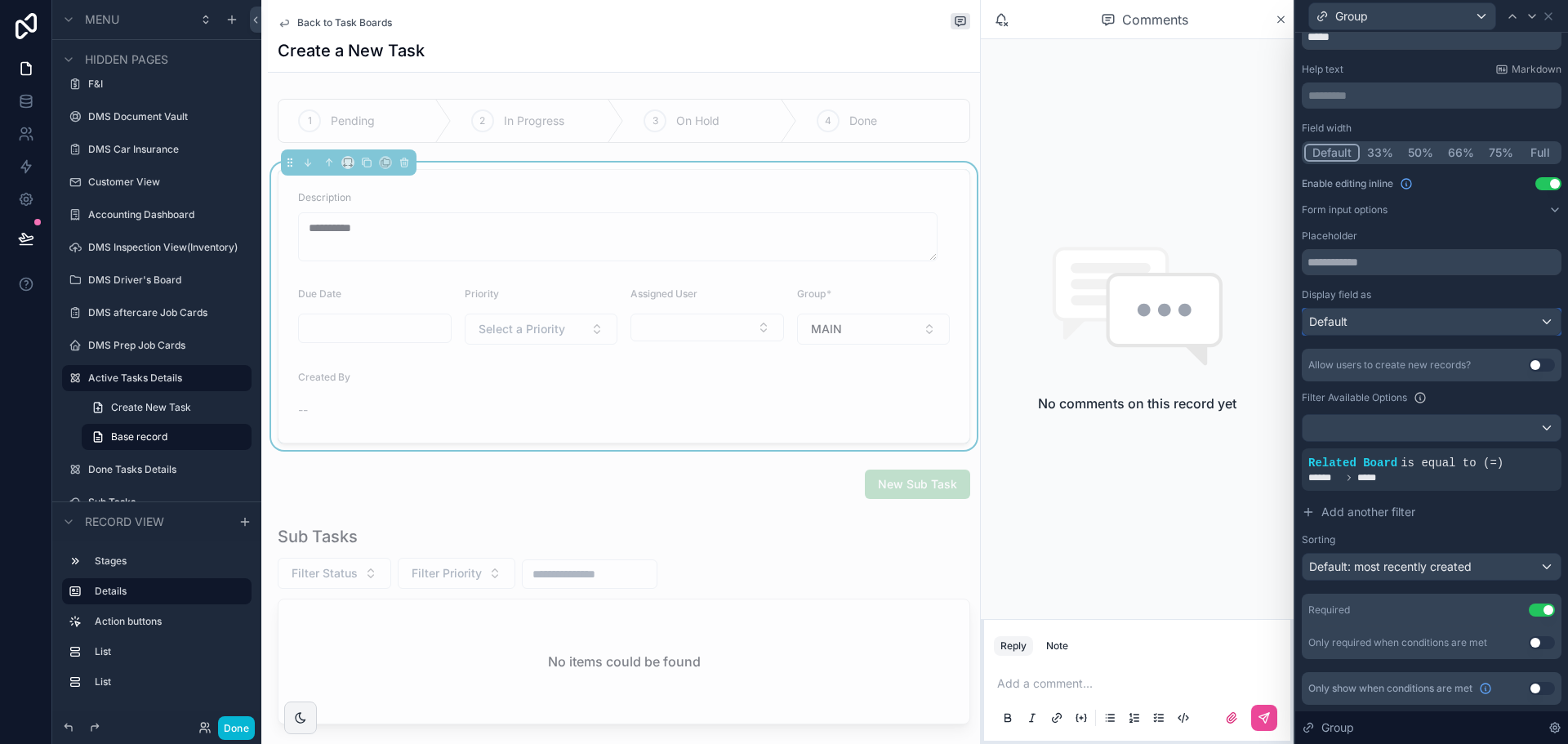
click at [1338, 314] on span "Default" at bounding box center [1328, 321] width 38 height 17
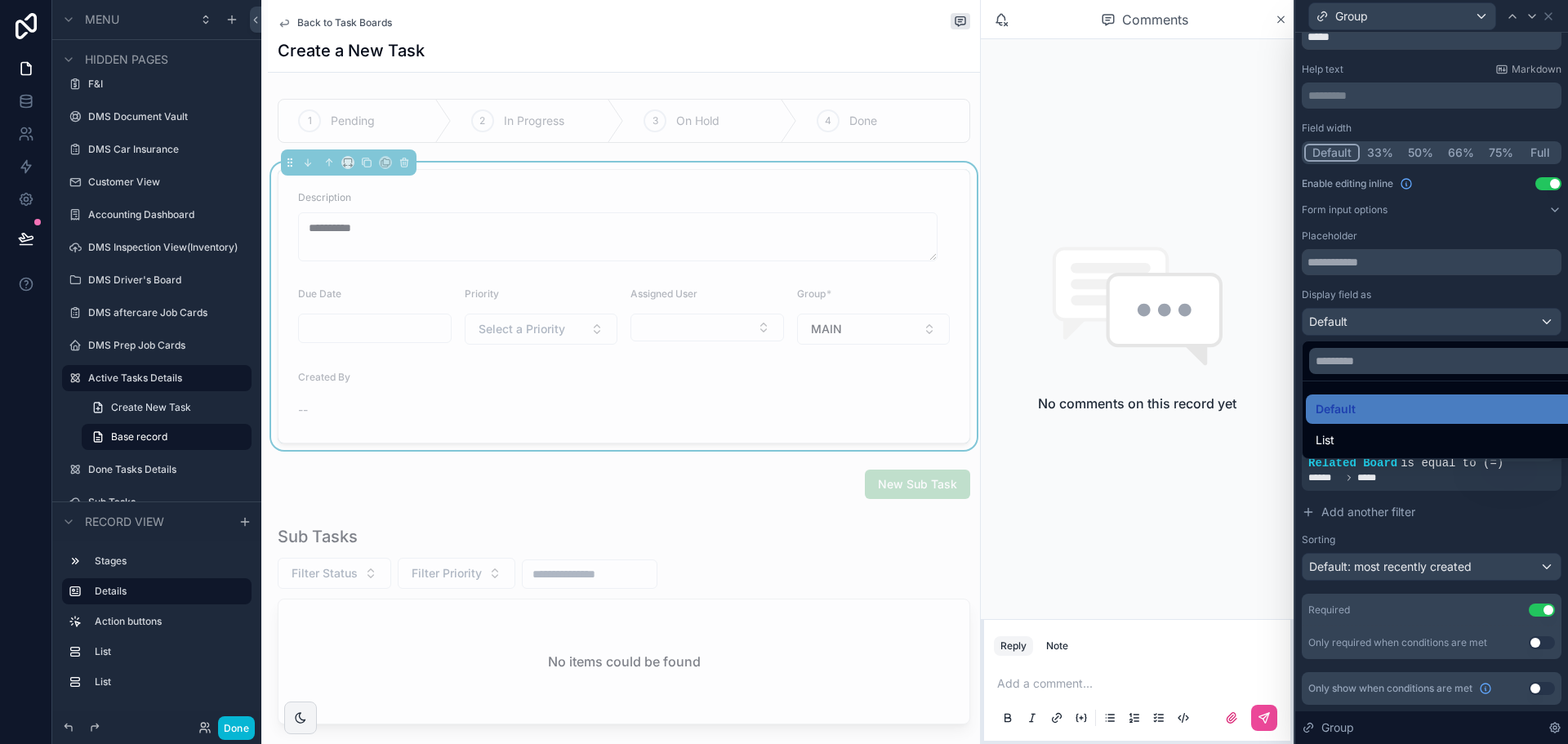
click at [1366, 442] on div "List" at bounding box center [1443, 440] width 257 height 19
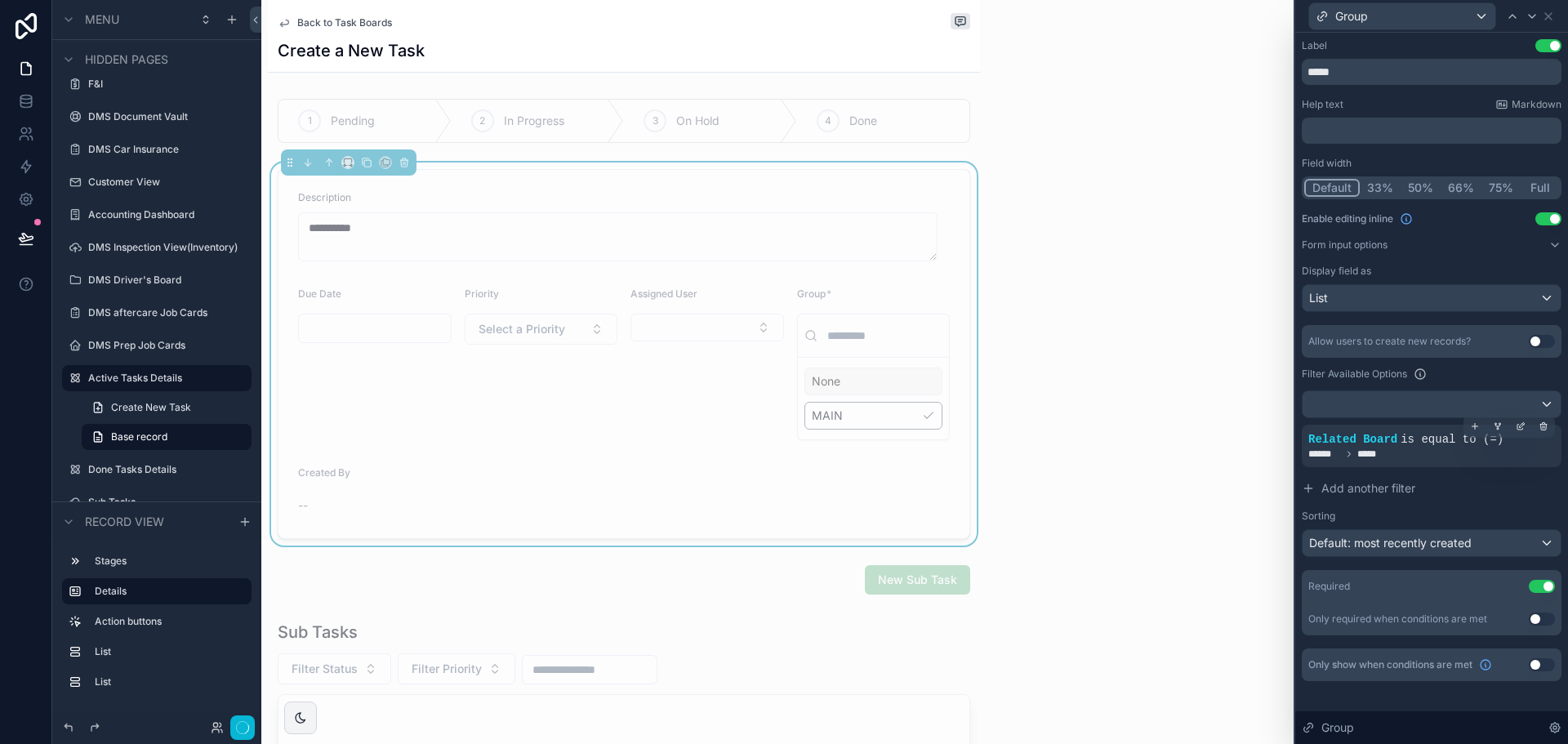
scroll to position [0, 0]
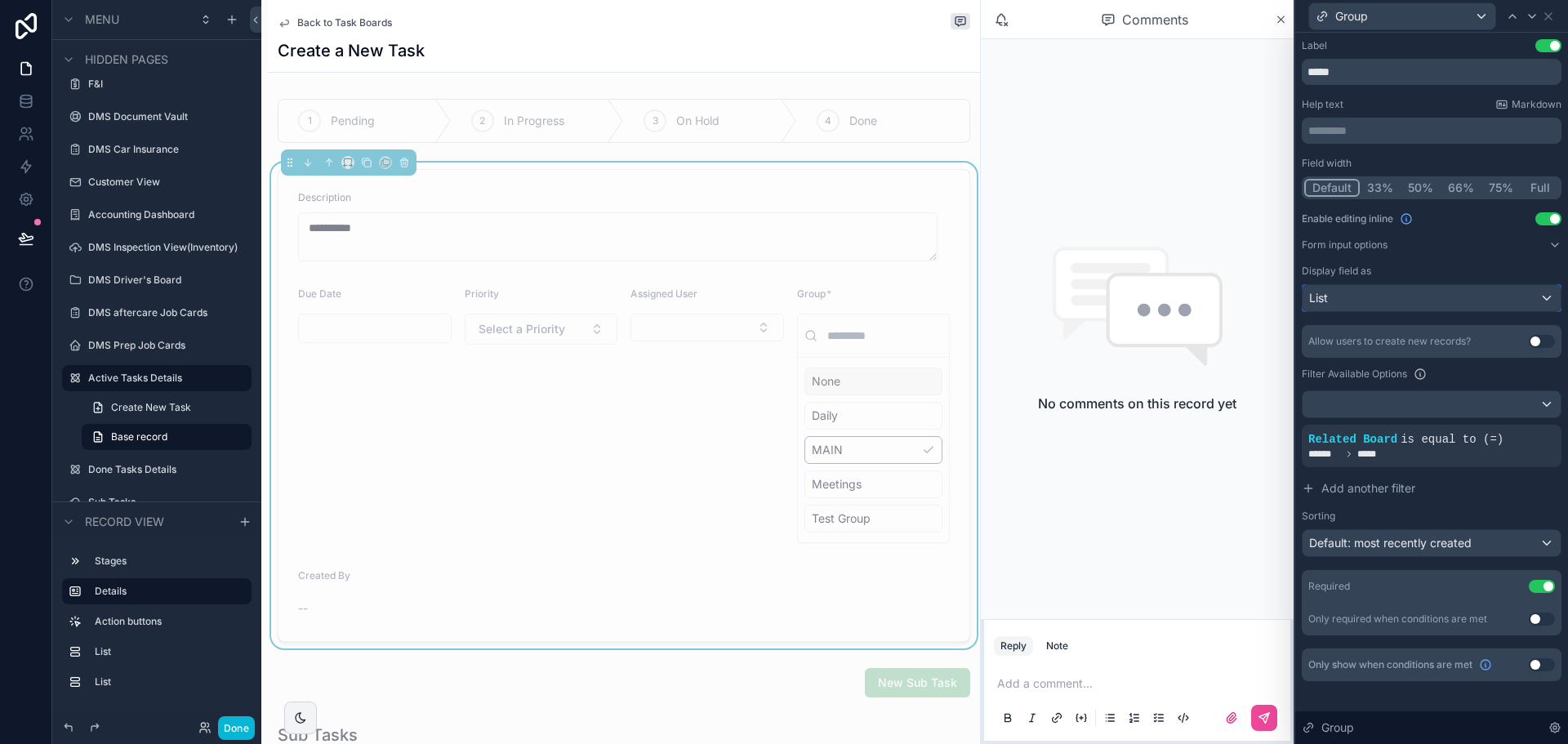
click at [1356, 291] on div "List" at bounding box center [1431, 298] width 258 height 26
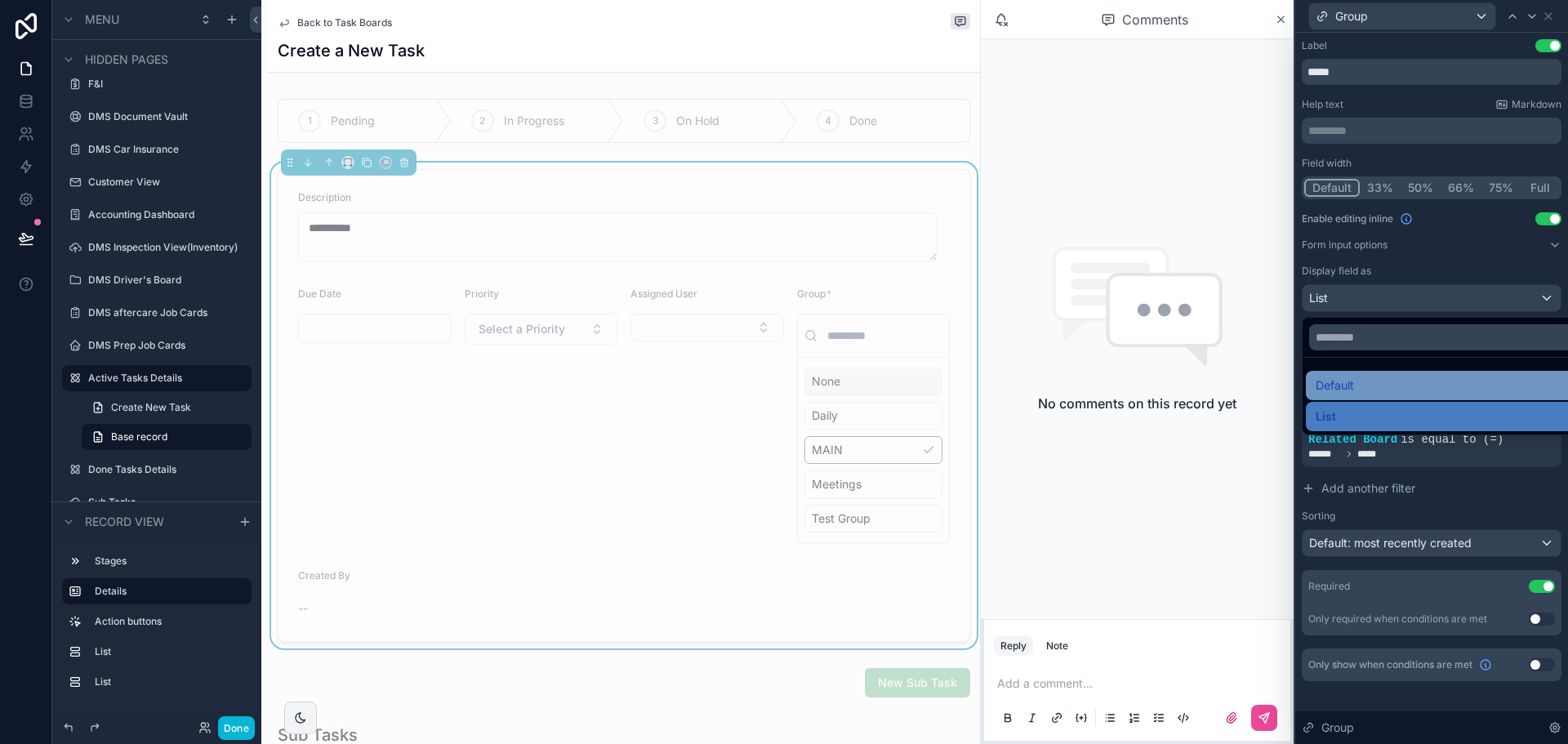
click at [1376, 389] on div "Default" at bounding box center [1449, 386] width 270 height 19
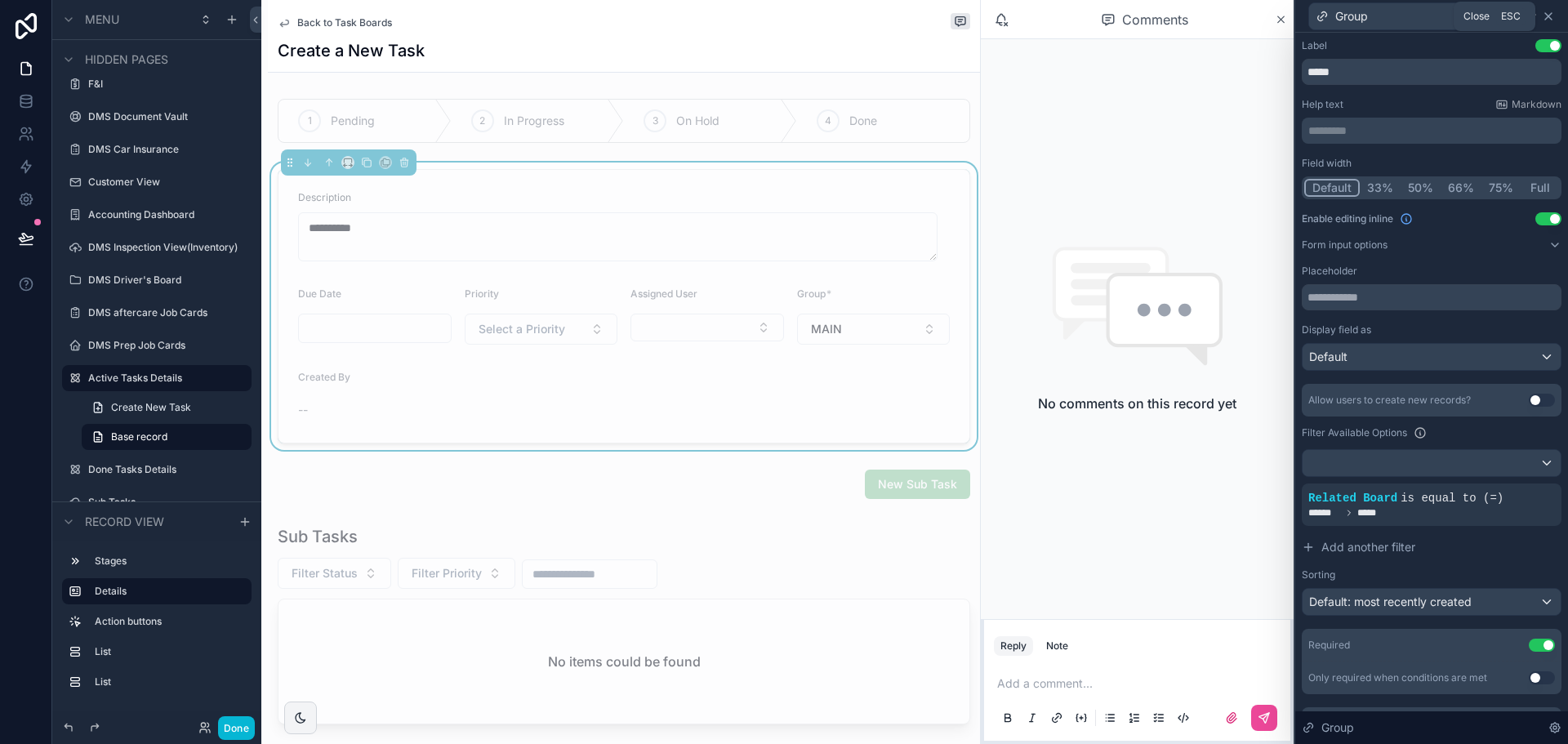
click at [1553, 12] on icon at bounding box center [1548, 16] width 13 height 13
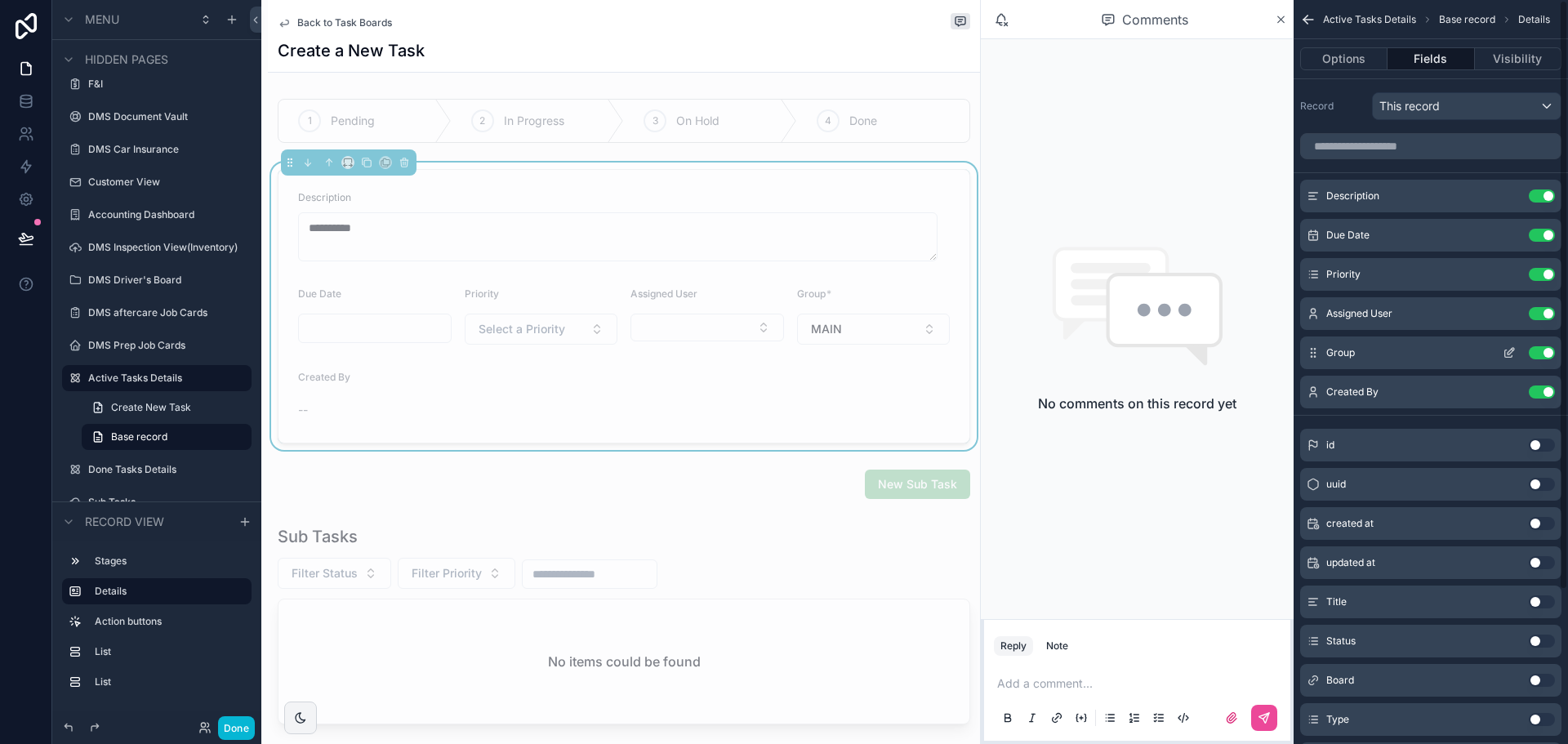
click at [1506, 348] on icon "scrollable content" at bounding box center [1509, 353] width 13 height 13
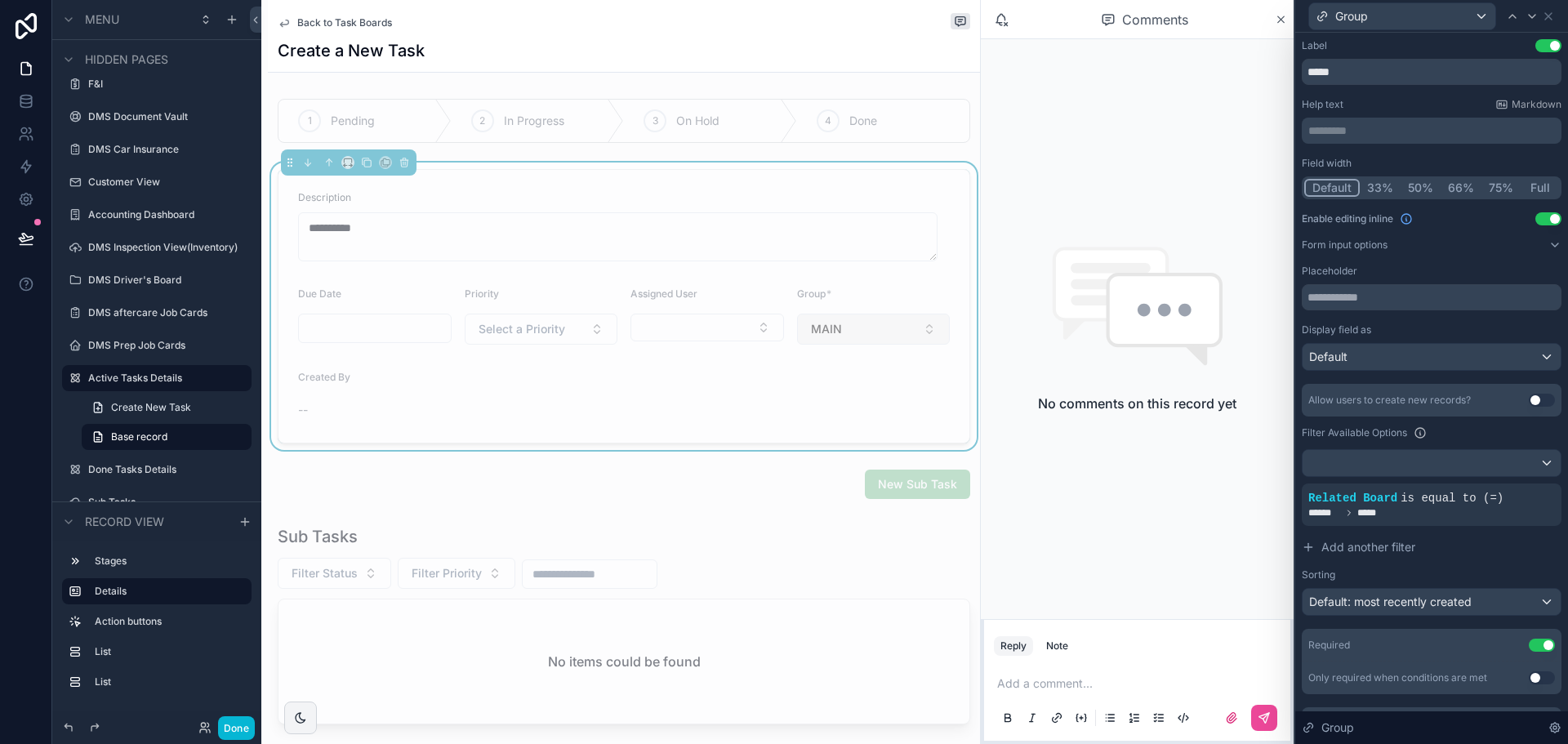
click at [873, 334] on button "MAIN" at bounding box center [874, 329] width 154 height 31
click at [1327, 351] on span "Default" at bounding box center [1328, 356] width 38 height 17
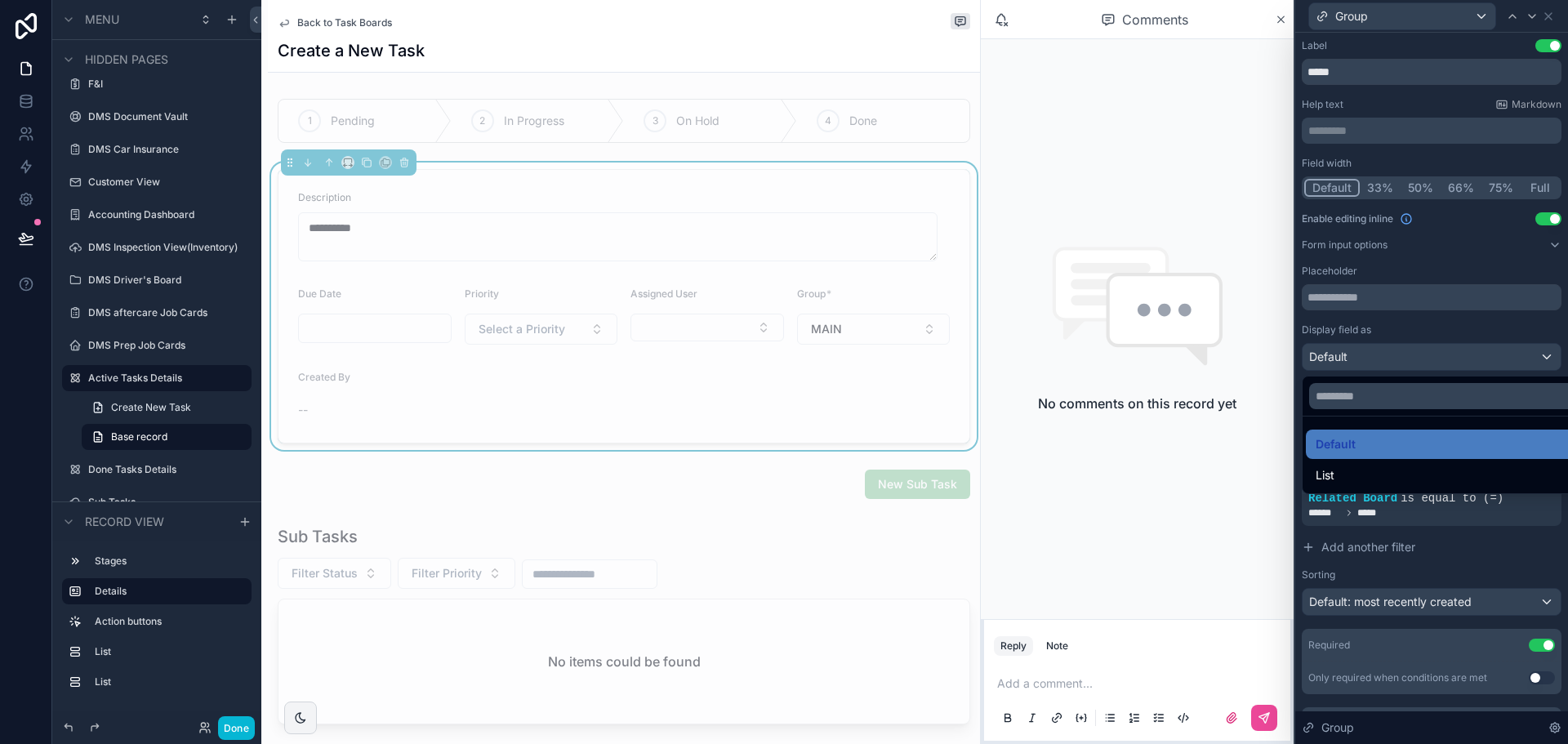
click at [1337, 460] on ul "Default List" at bounding box center [1443, 455] width 283 height 77
click at [1339, 468] on div "List" at bounding box center [1443, 475] width 257 height 19
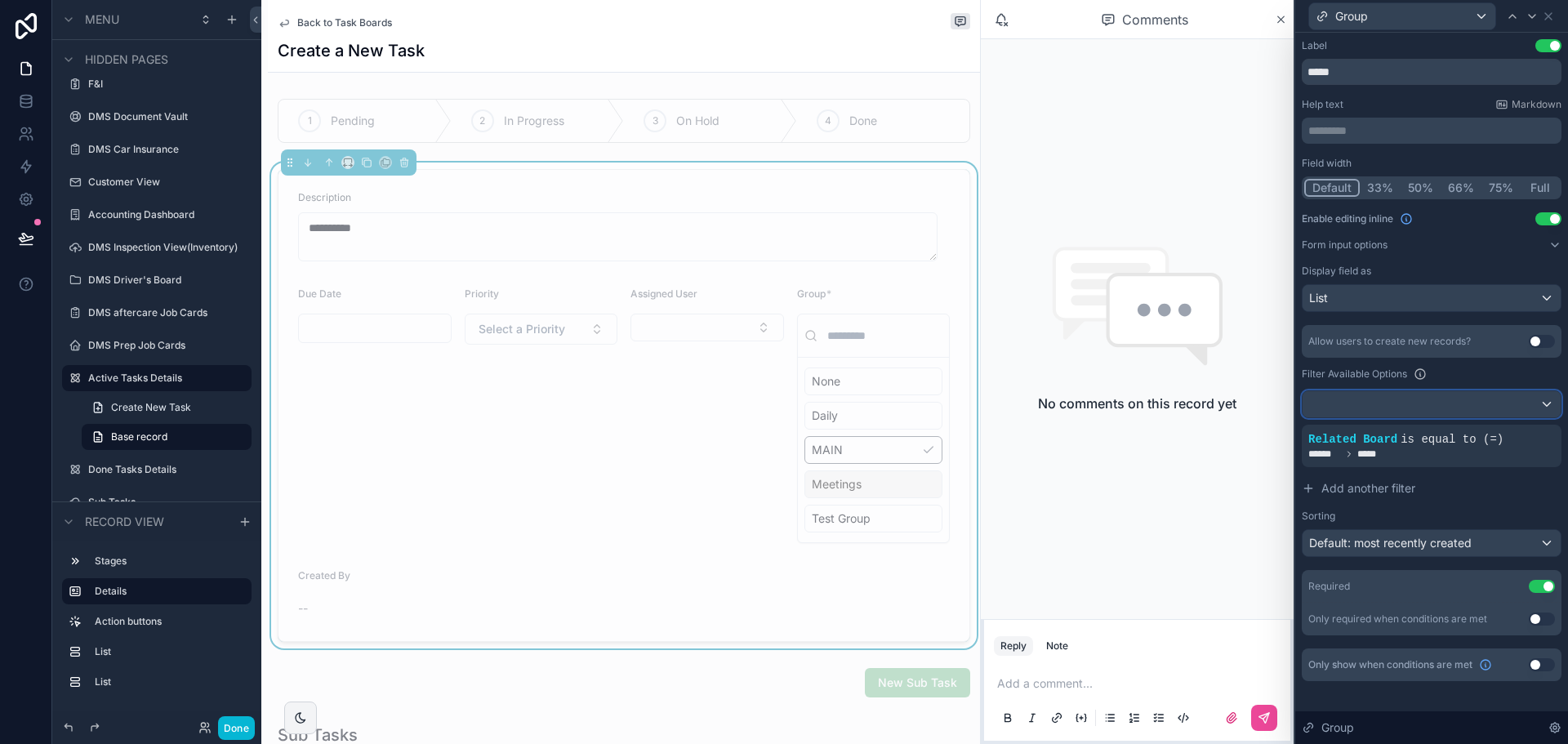
click at [1398, 407] on div at bounding box center [1431, 404] width 258 height 26
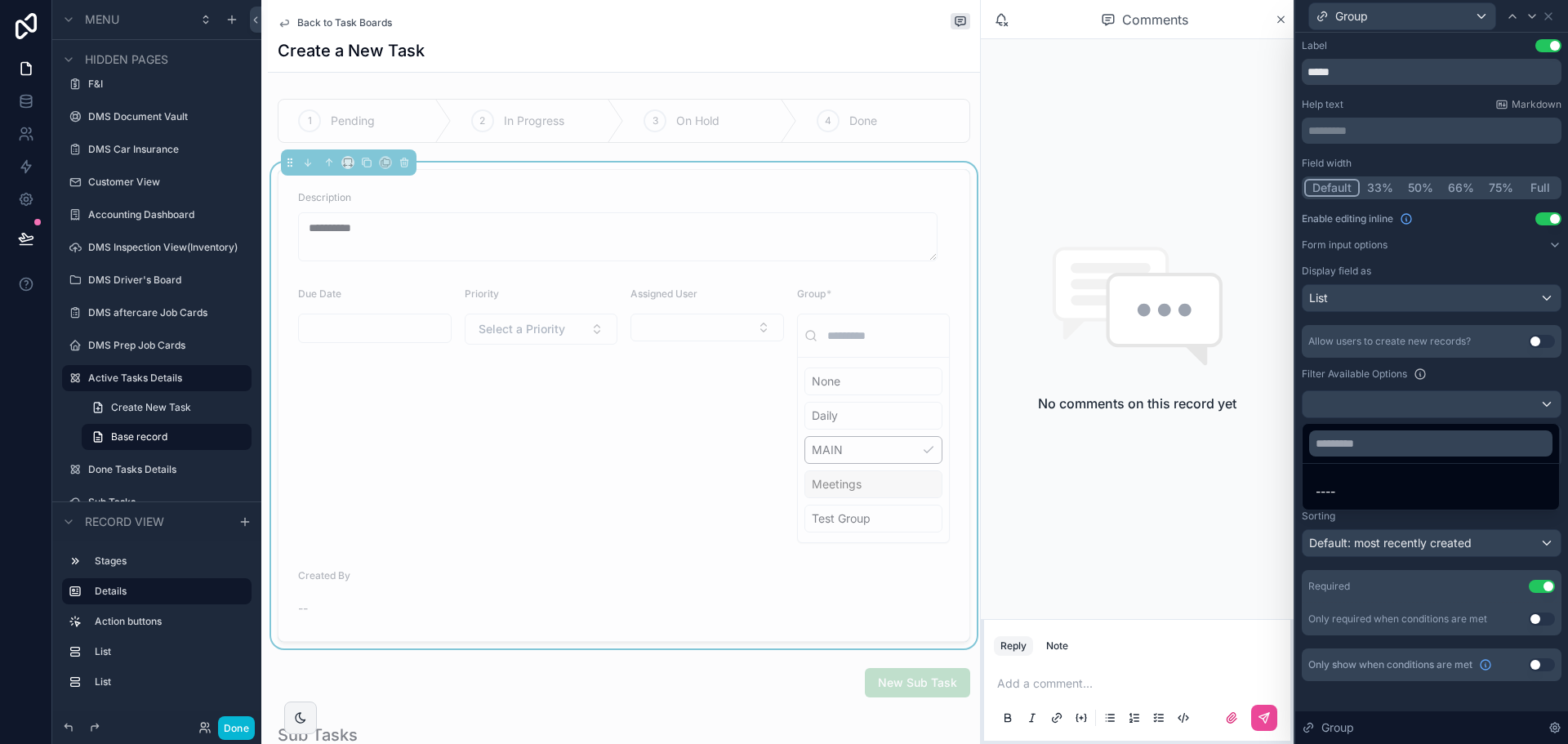
click at [1398, 407] on div at bounding box center [1431, 372] width 273 height 744
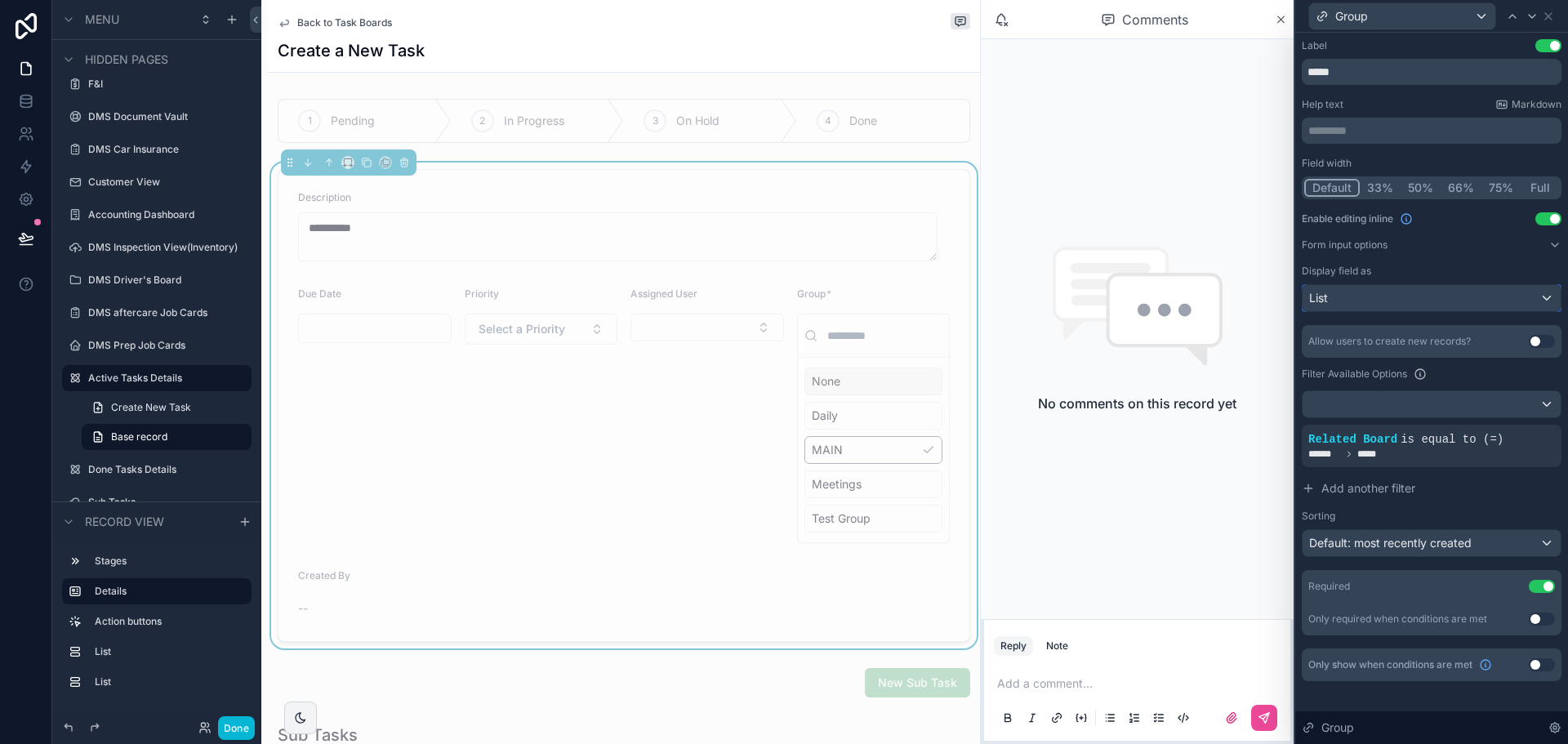
click at [1427, 291] on div "List" at bounding box center [1431, 298] width 258 height 26
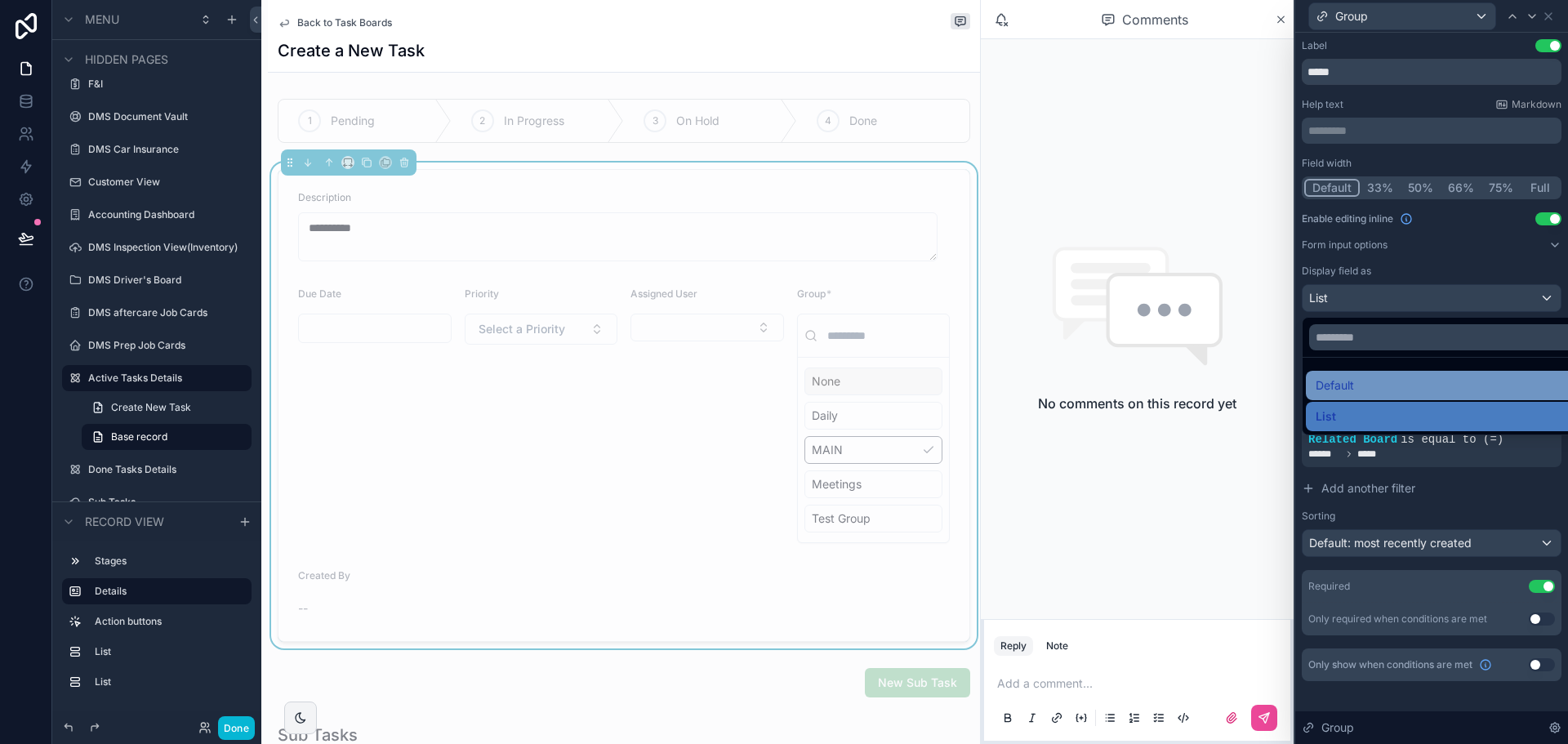
click at [1404, 384] on div "Default" at bounding box center [1449, 386] width 270 height 19
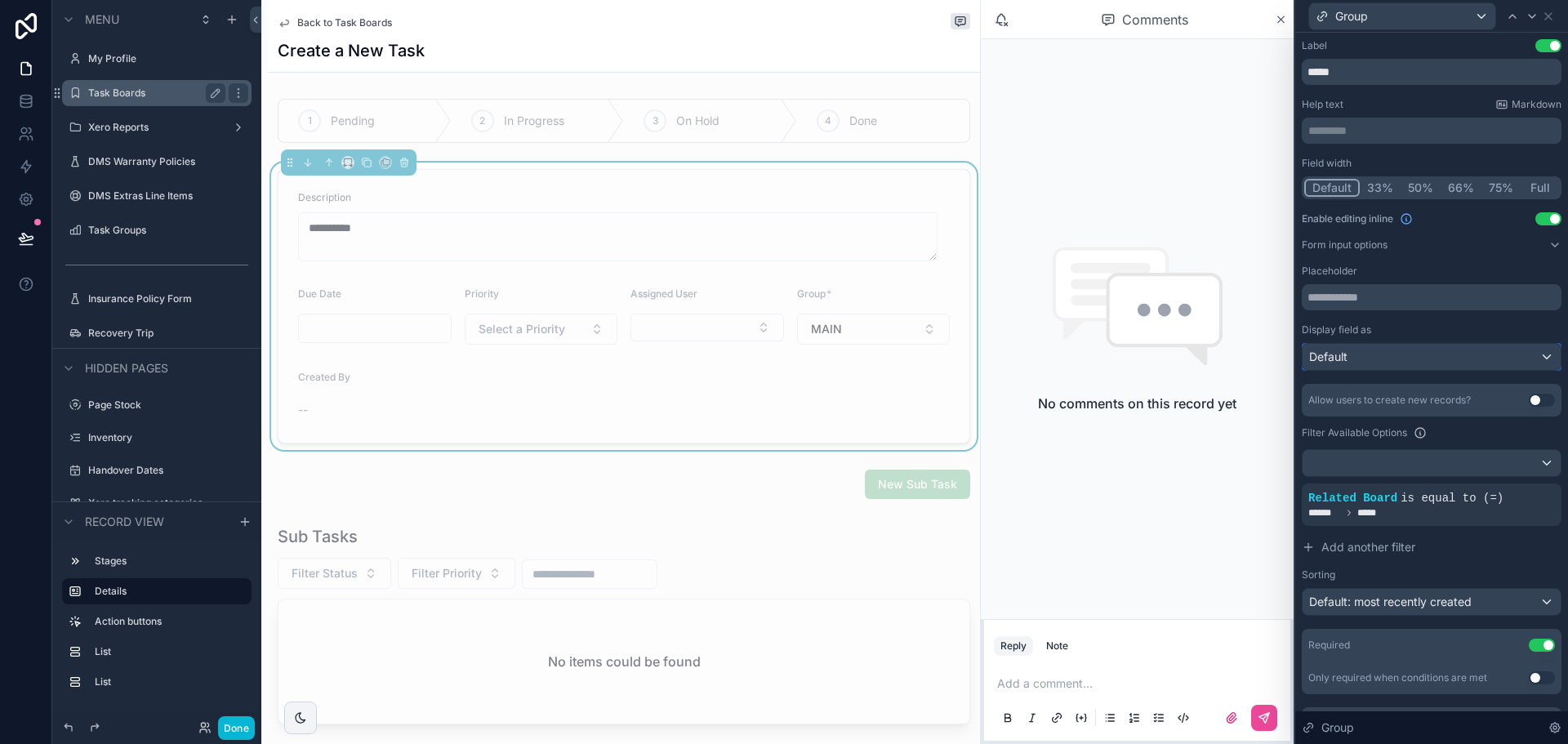
click at [1447, 357] on div "Default" at bounding box center [1431, 356] width 258 height 26
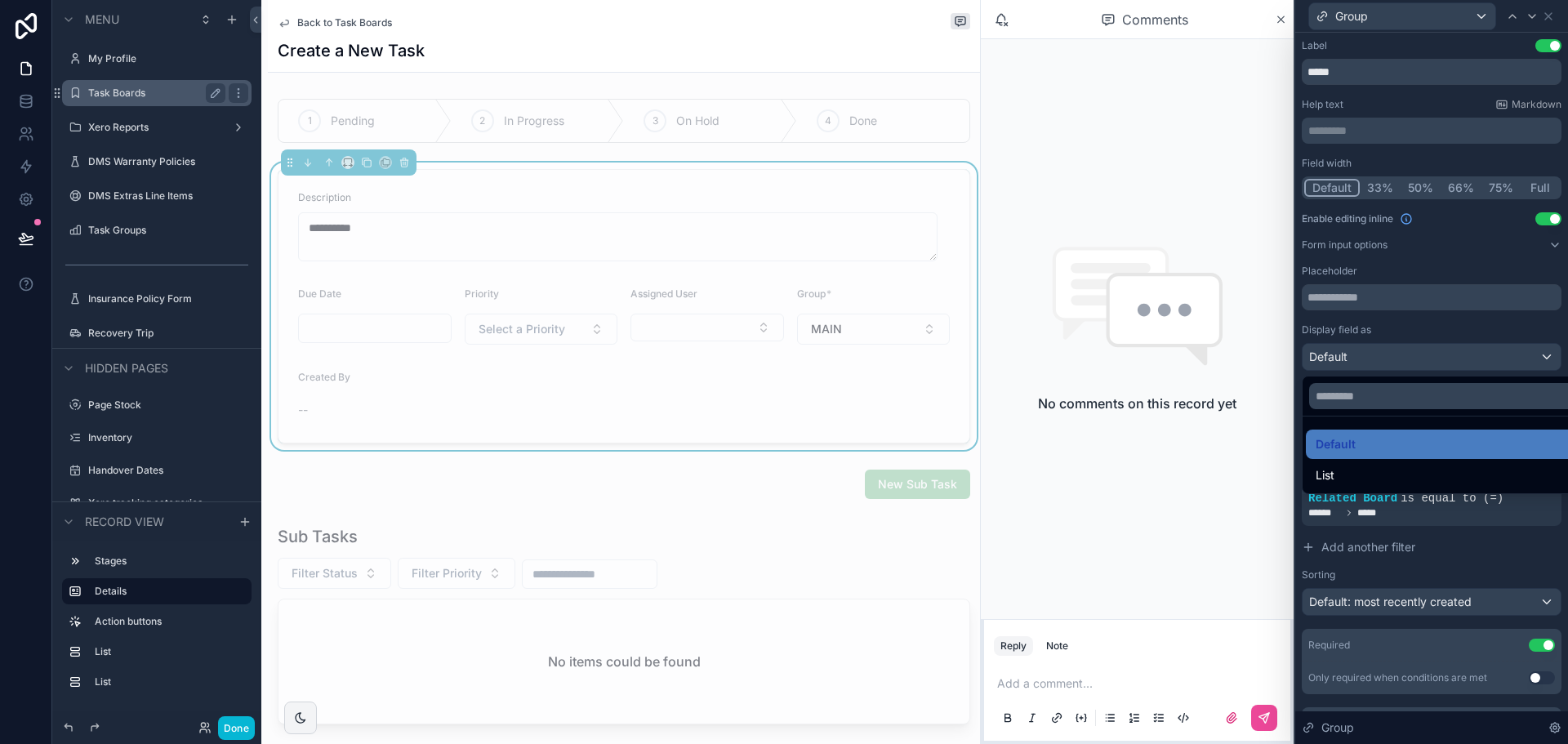
click at [1437, 566] on div at bounding box center [1431, 372] width 273 height 744
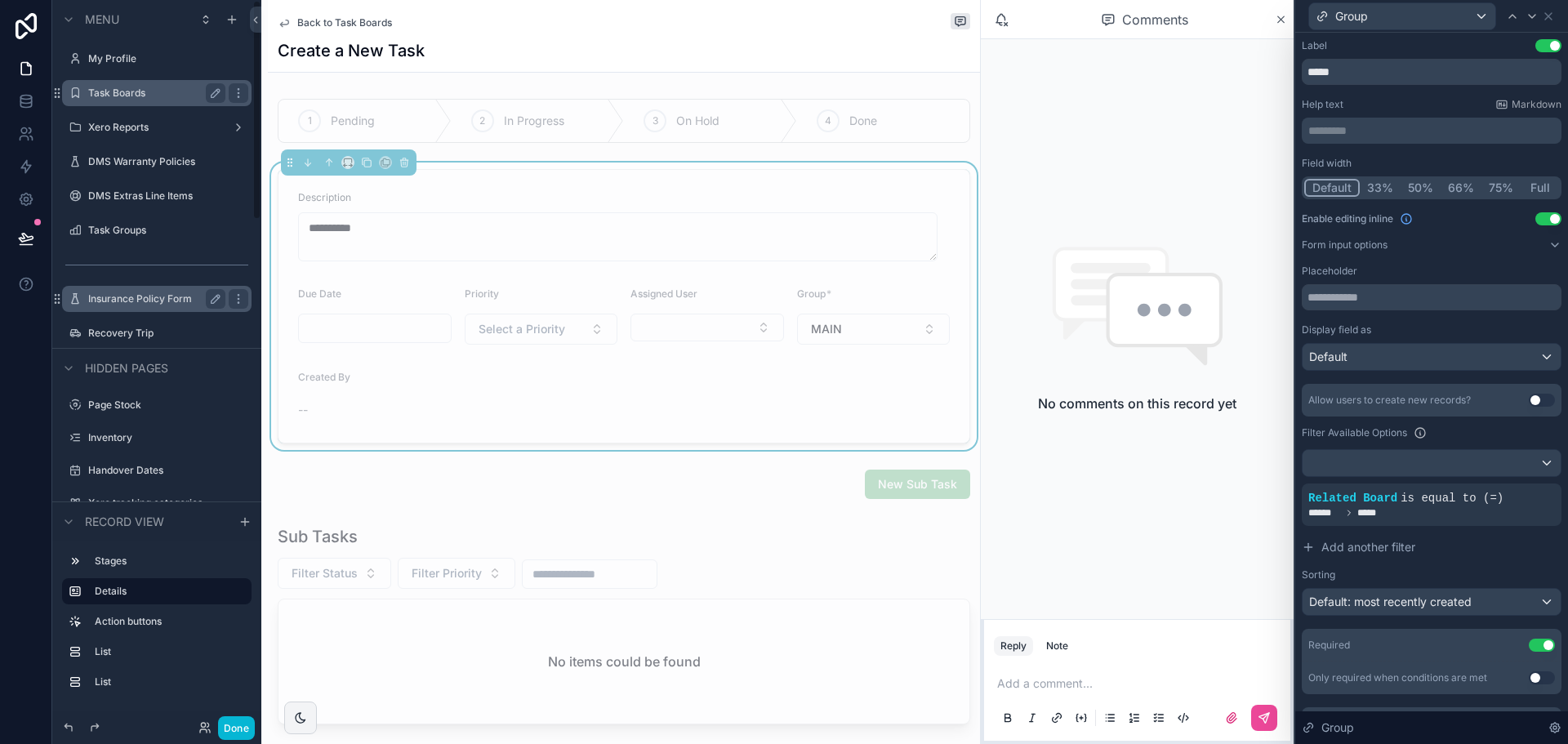
click at [167, 299] on label "Insurance Policy Form" at bounding box center [154, 298] width 130 height 13
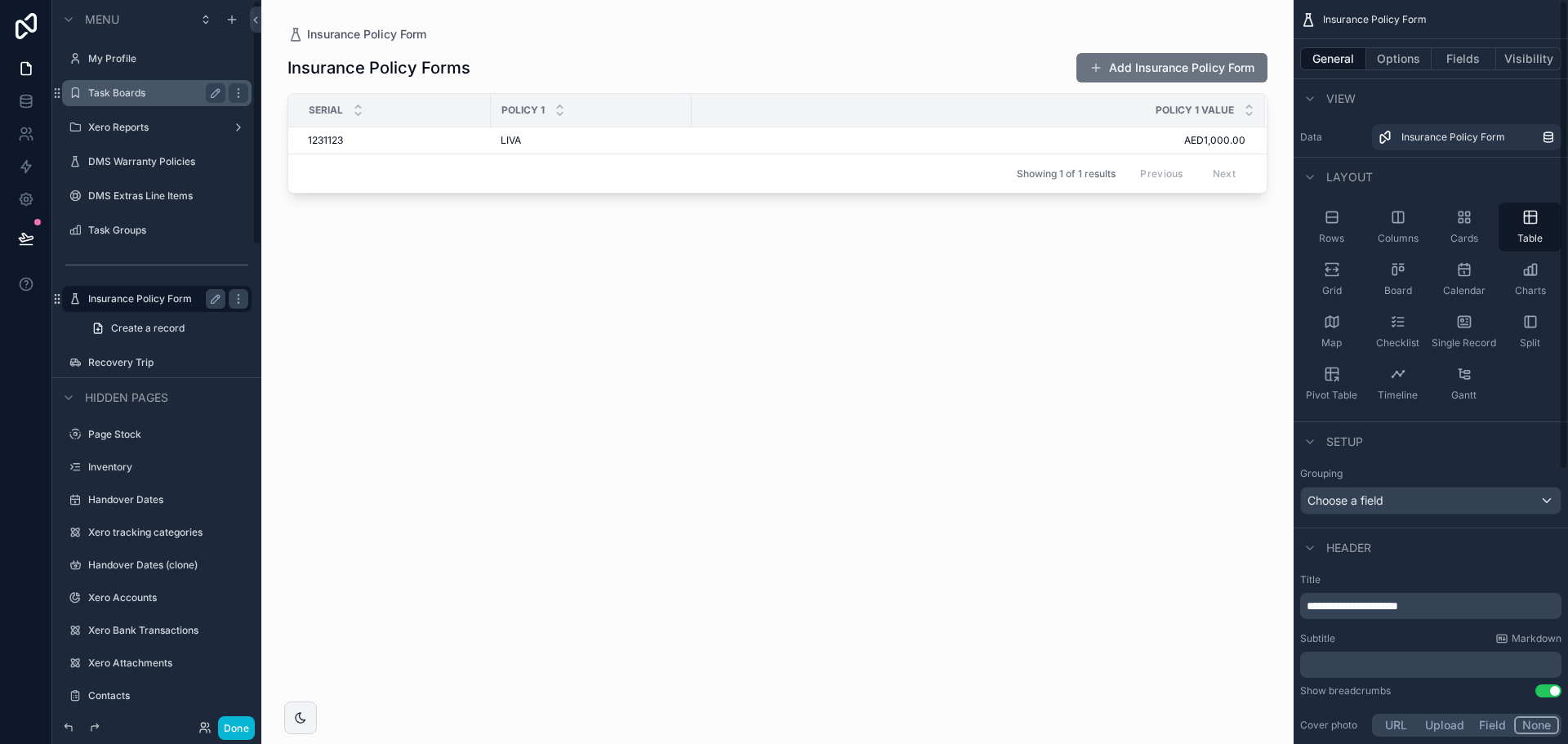
click at [1138, 55] on div "scrollable content" at bounding box center [777, 362] width 1032 height 725
click at [1145, 63] on button "Add Insurance Policy Form" at bounding box center [1172, 68] width 191 height 29
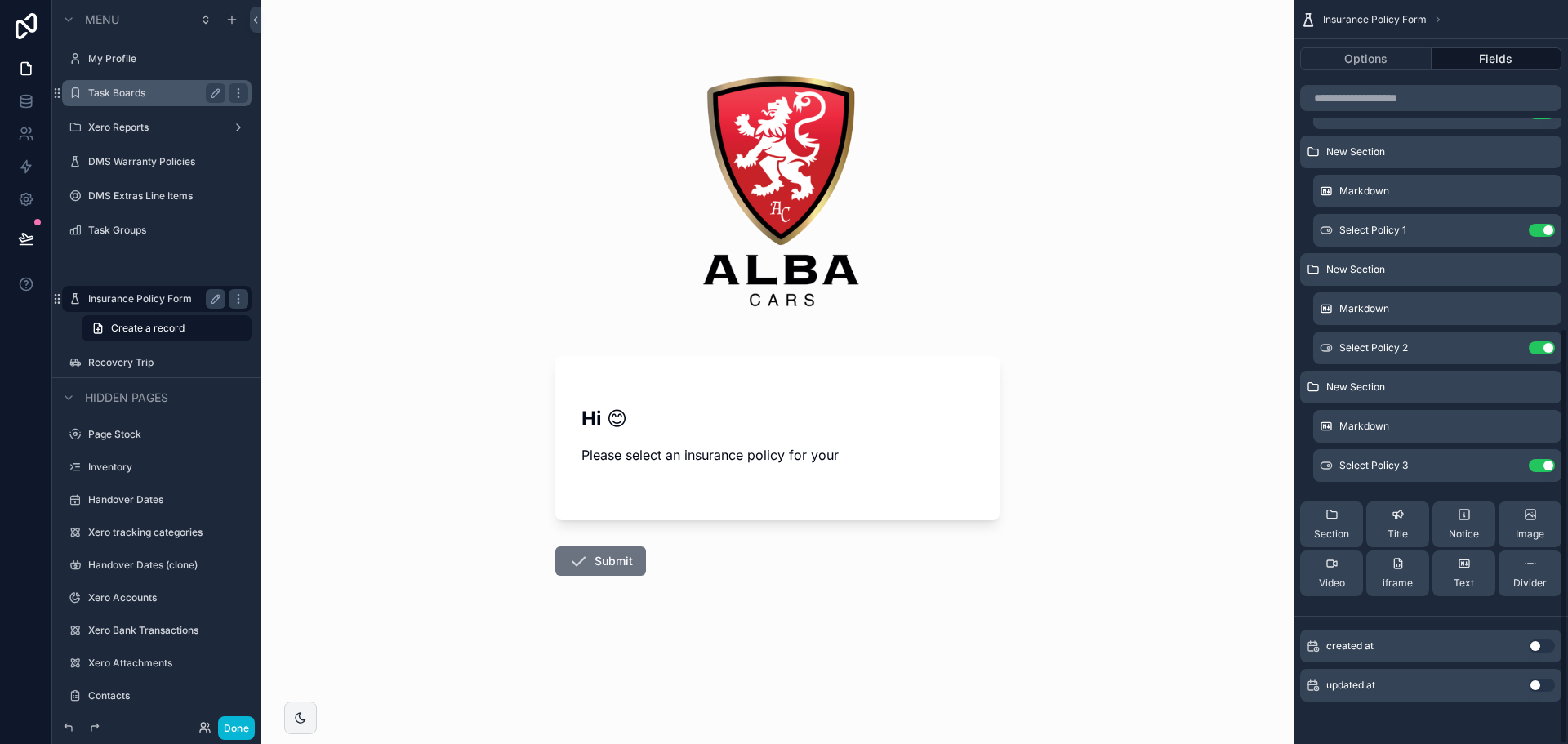
scroll to position [587, 0]
click at [1499, 346] on button "scrollable content" at bounding box center [1509, 344] width 26 height 13
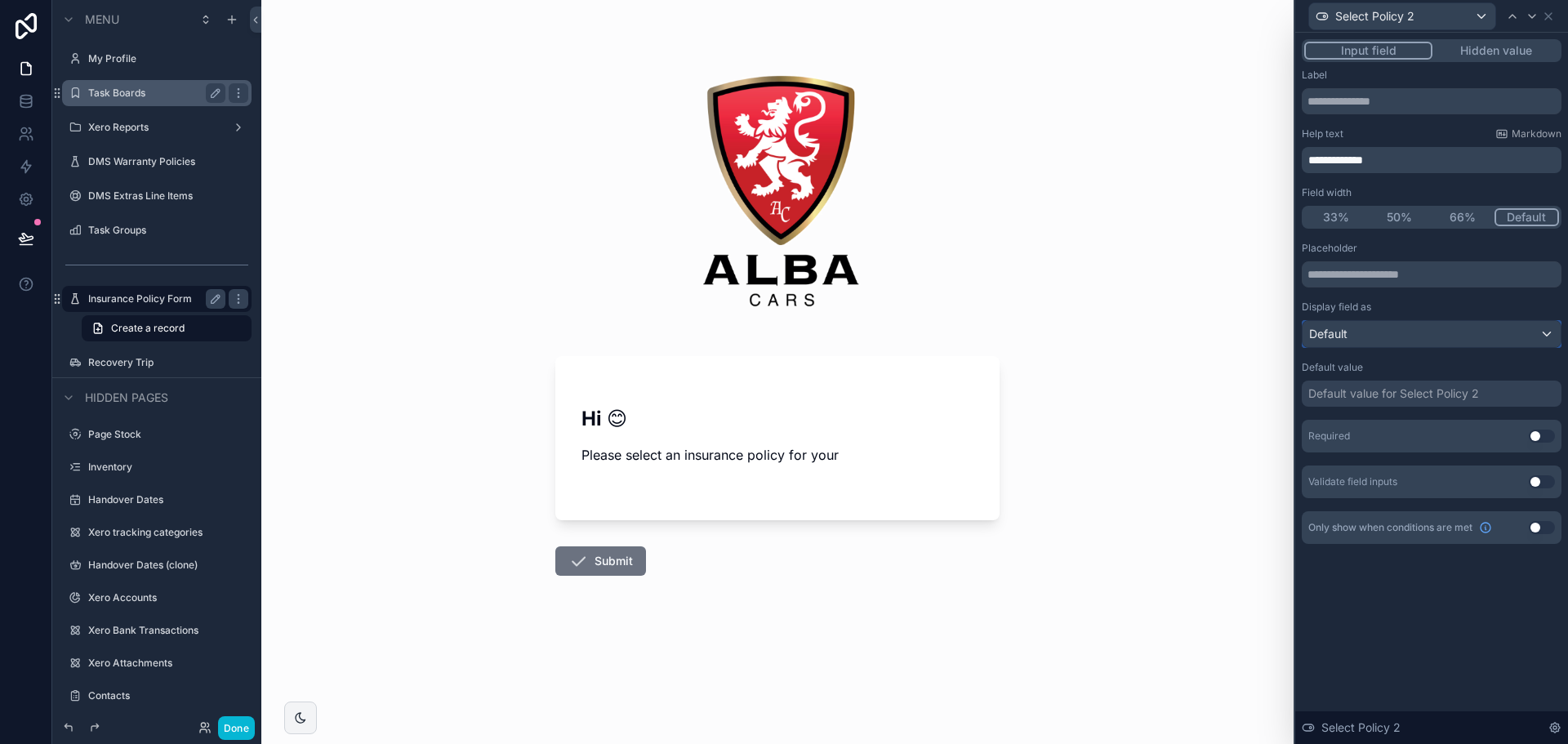
click at [1392, 338] on div "Default" at bounding box center [1431, 334] width 258 height 26
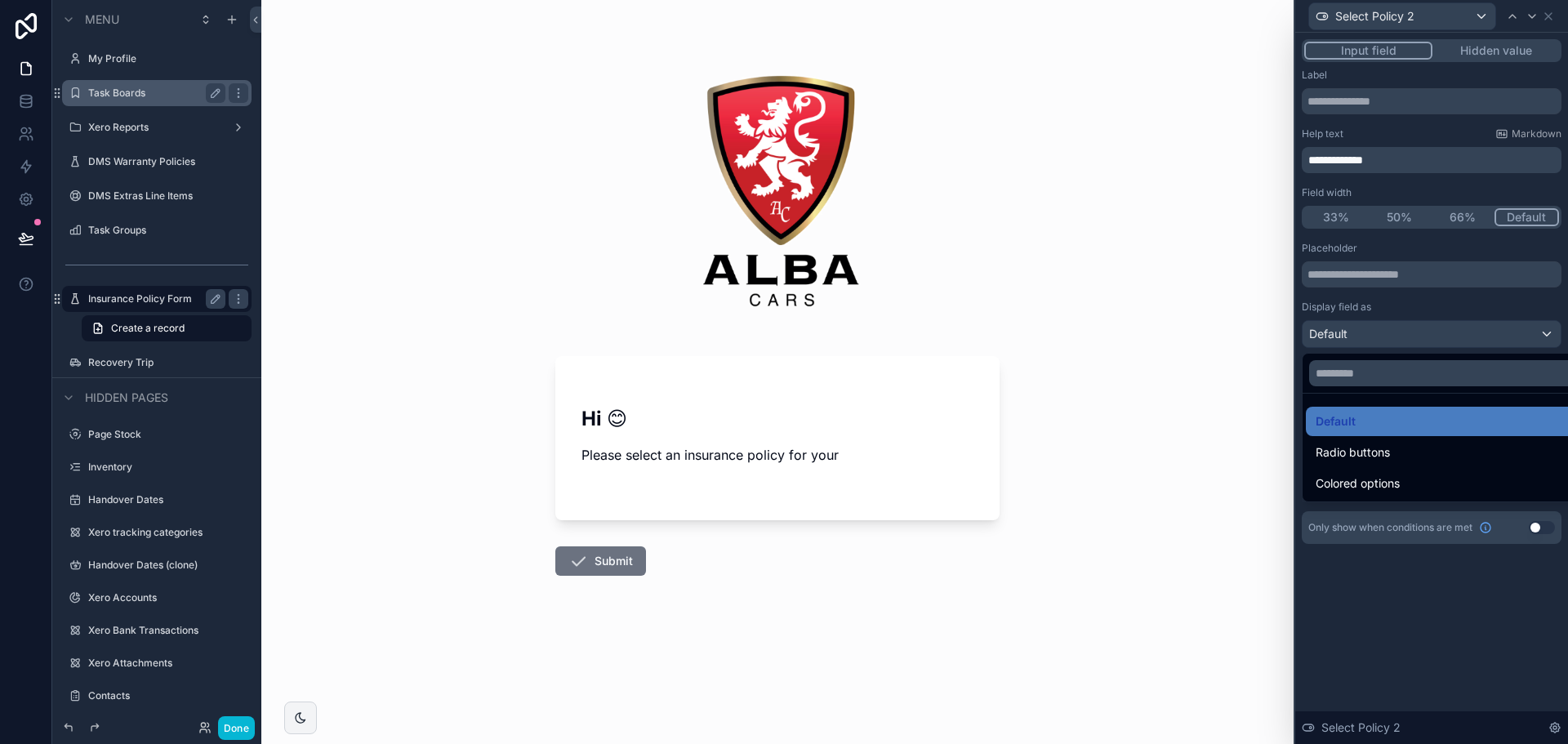
click at [1392, 338] on div at bounding box center [1431, 372] width 273 height 744
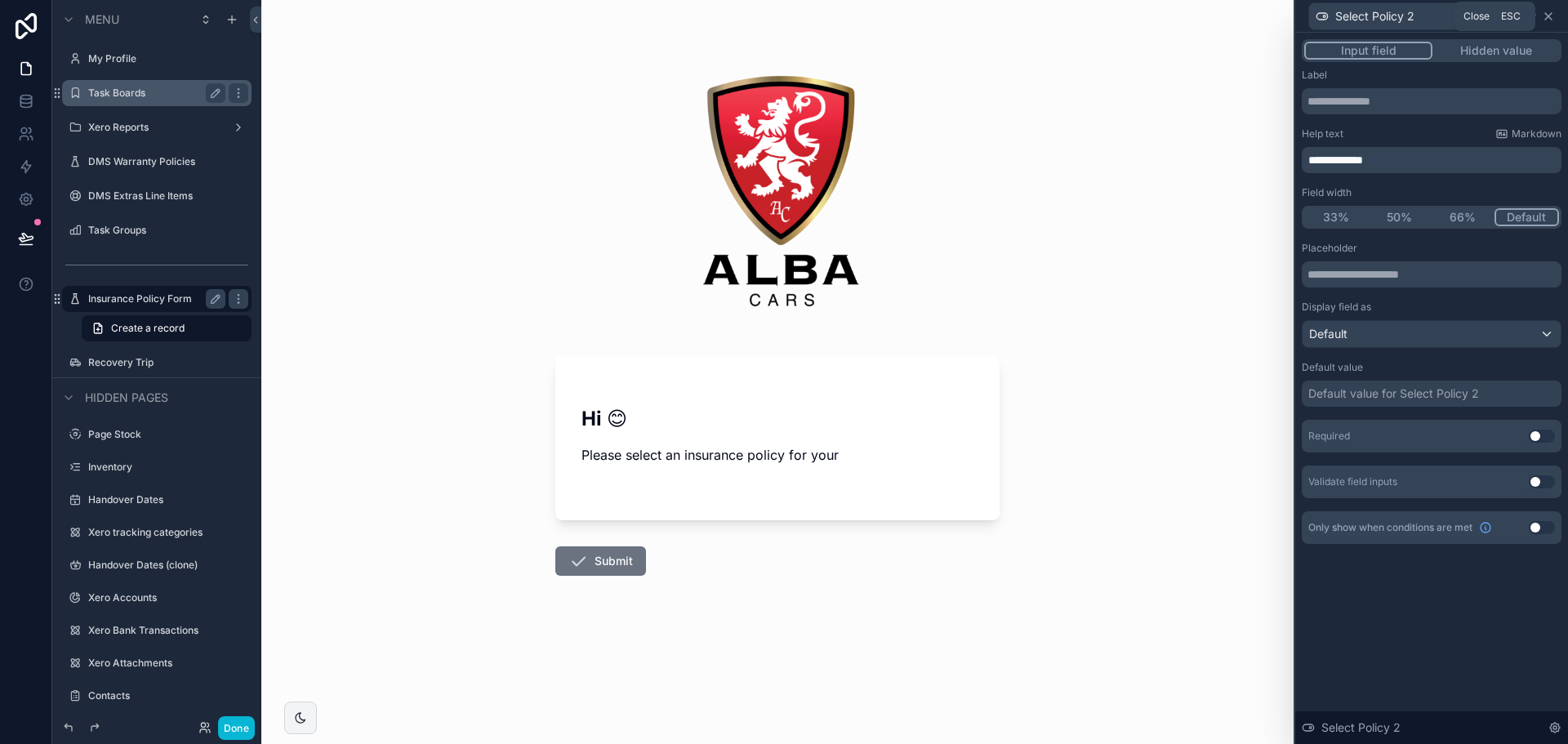
click at [1550, 15] on icon at bounding box center [1548, 16] width 7 height 7
